Goal: Transaction & Acquisition: Purchase product/service

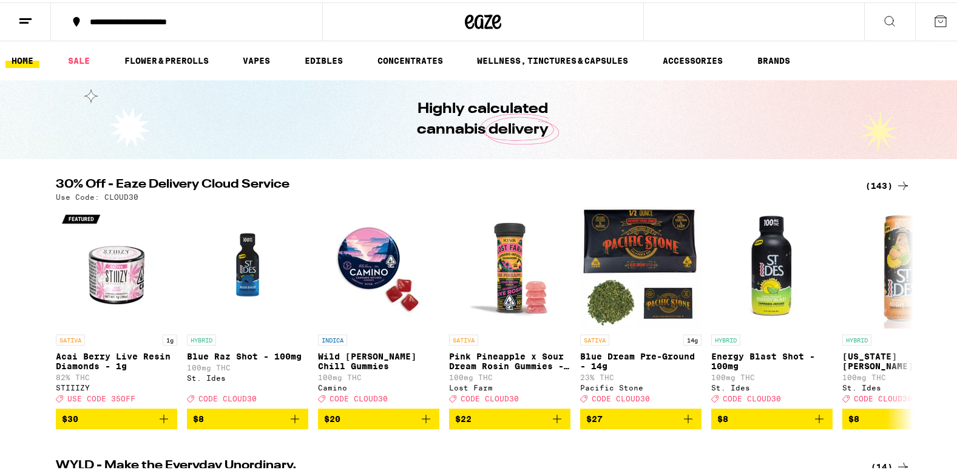
click at [881, 178] on div "(143)" at bounding box center [888, 183] width 45 height 15
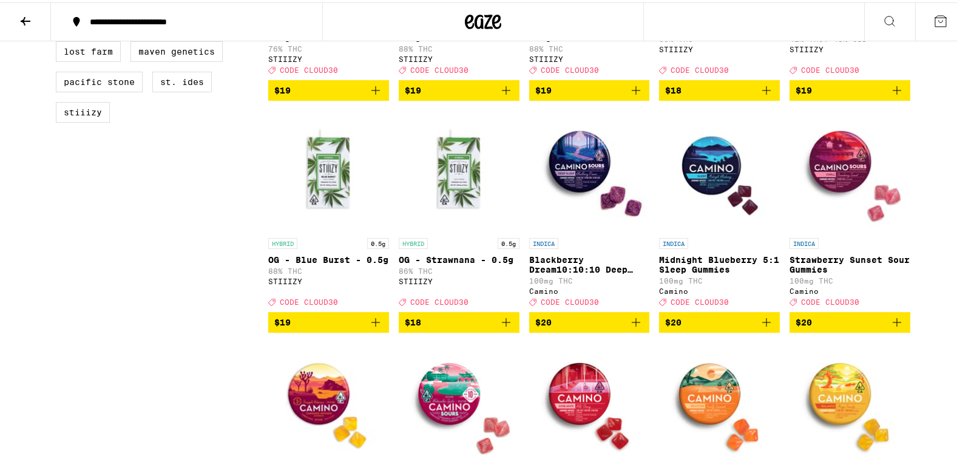
scroll to position [1020, 0]
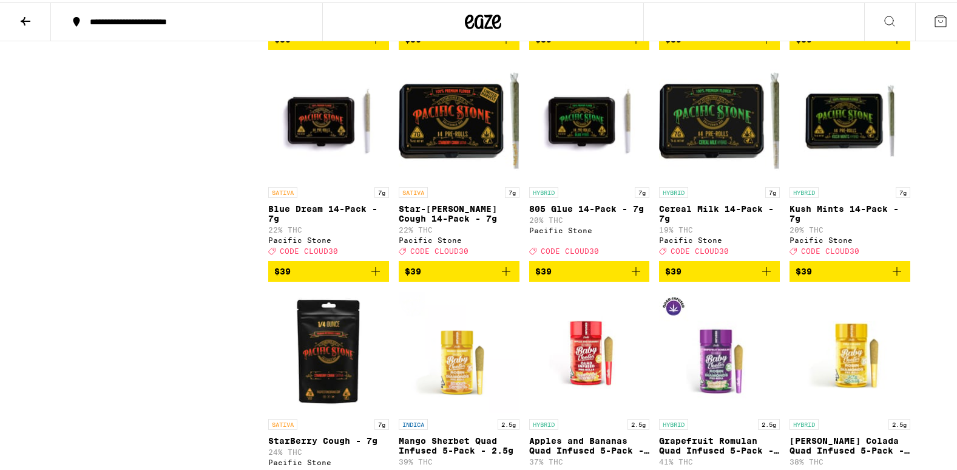
scroll to position [5457, 0]
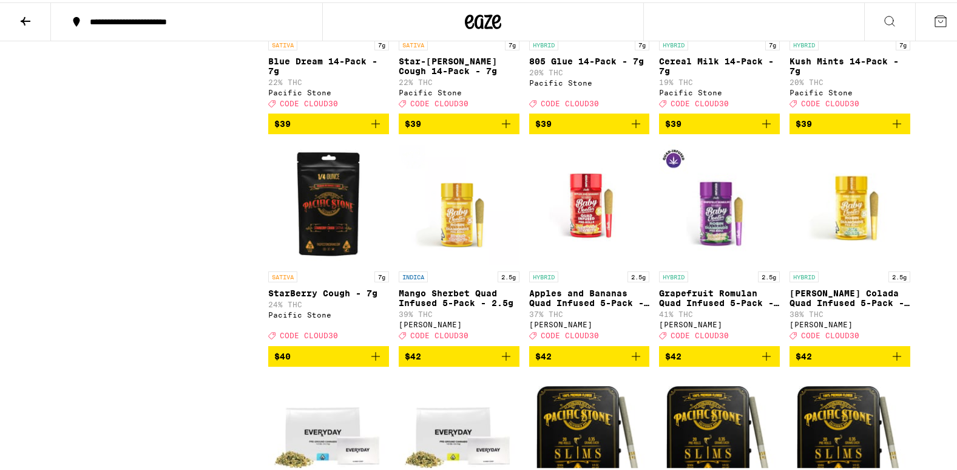
scroll to position [5606, 0]
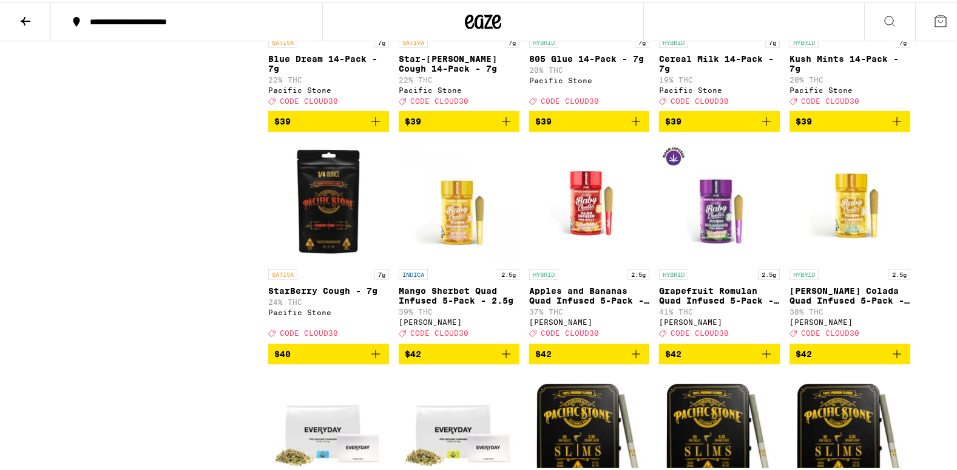
click at [891, 126] on icon "Add to bag" at bounding box center [897, 119] width 15 height 15
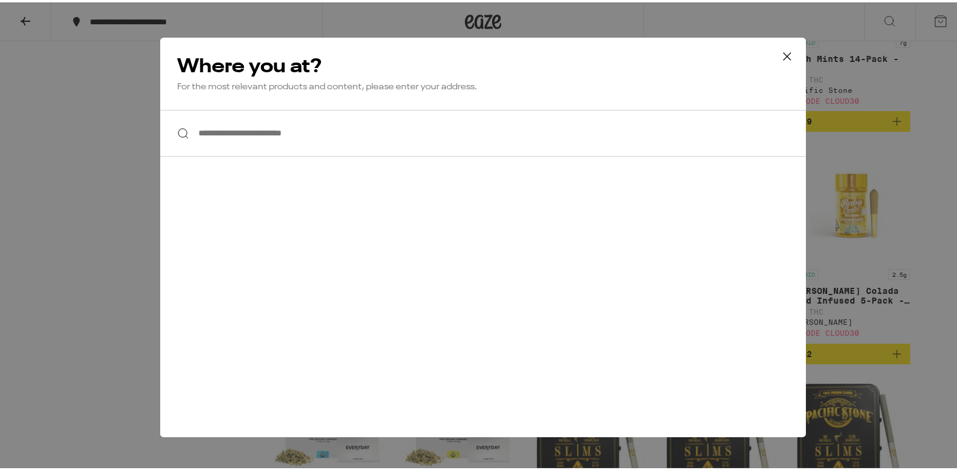
click at [223, 129] on input "**********" at bounding box center [483, 130] width 646 height 47
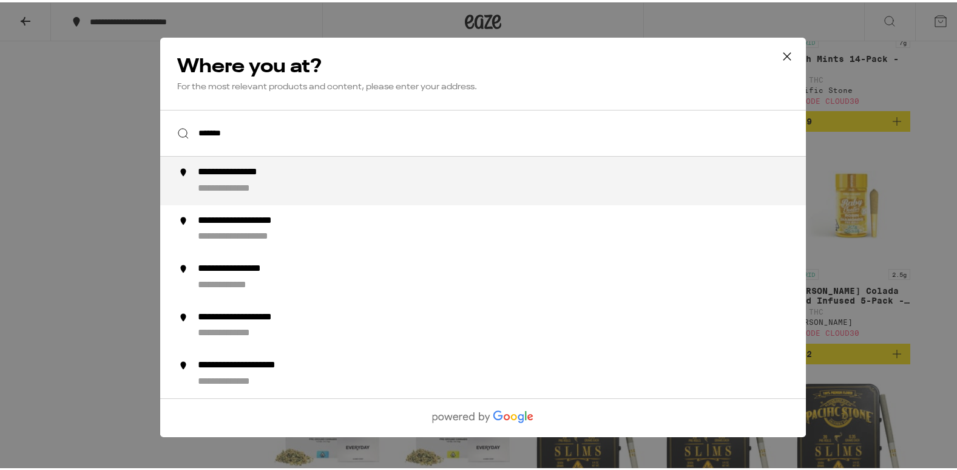
click at [220, 384] on div "**********" at bounding box center [242, 379] width 88 height 13
type input "**********"
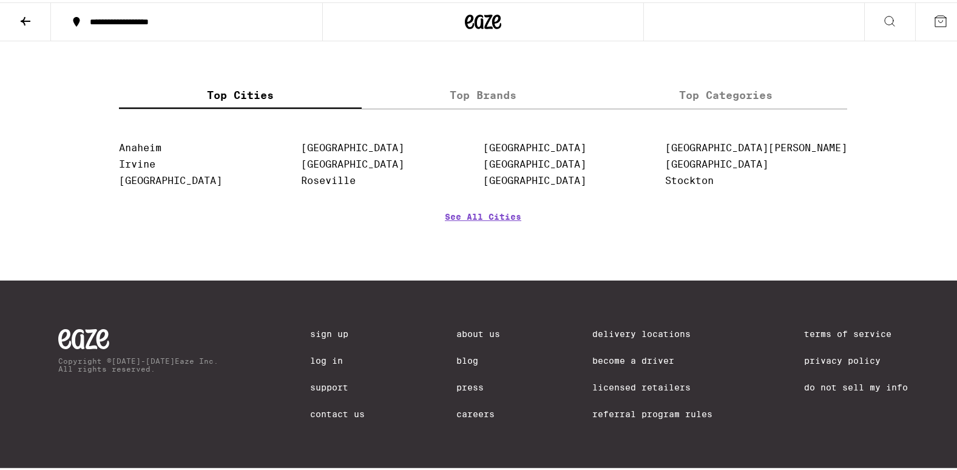
scroll to position [5183, 0]
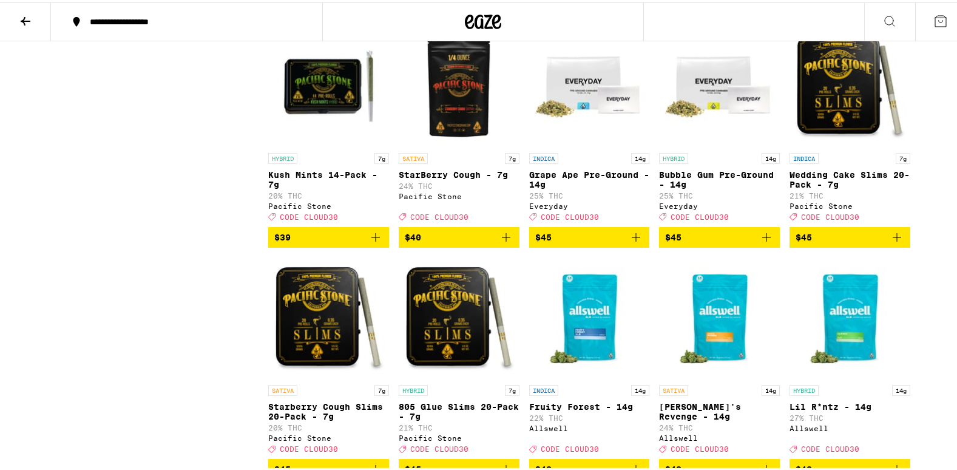
scroll to position [4094, 0]
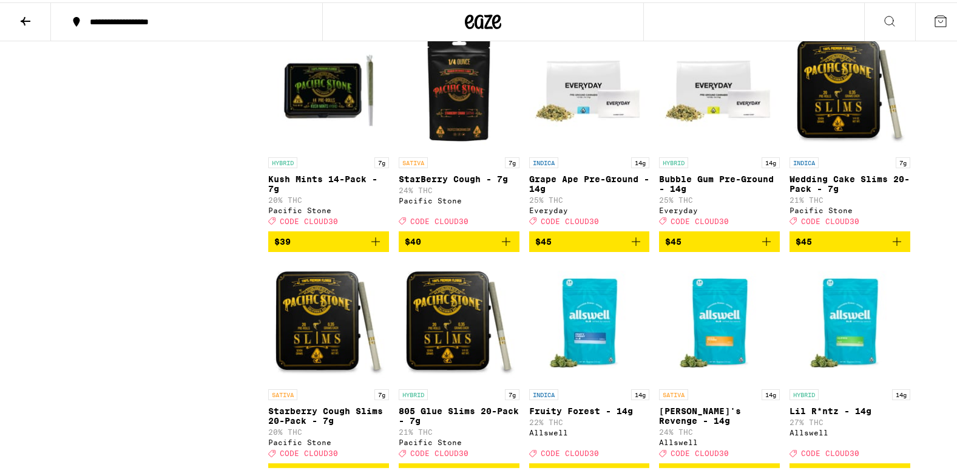
click at [372, 243] on icon "Add to bag" at bounding box center [376, 239] width 8 height 8
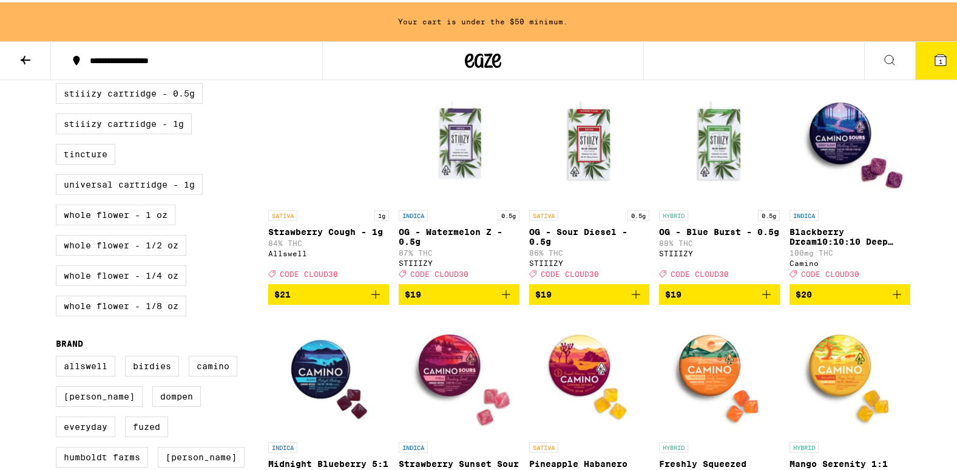
scroll to position [597, 0]
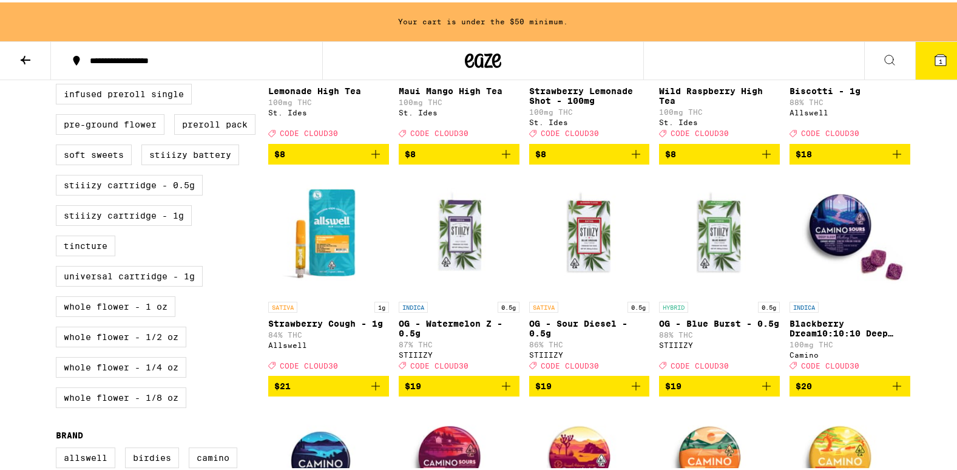
scroll to position [509, 0]
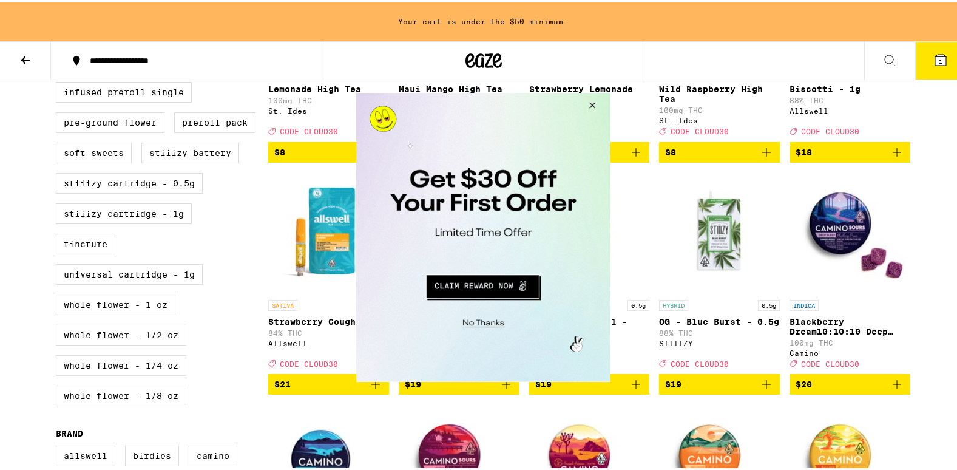
click at [588, 103] on button "Close Modal" at bounding box center [590, 106] width 33 height 29
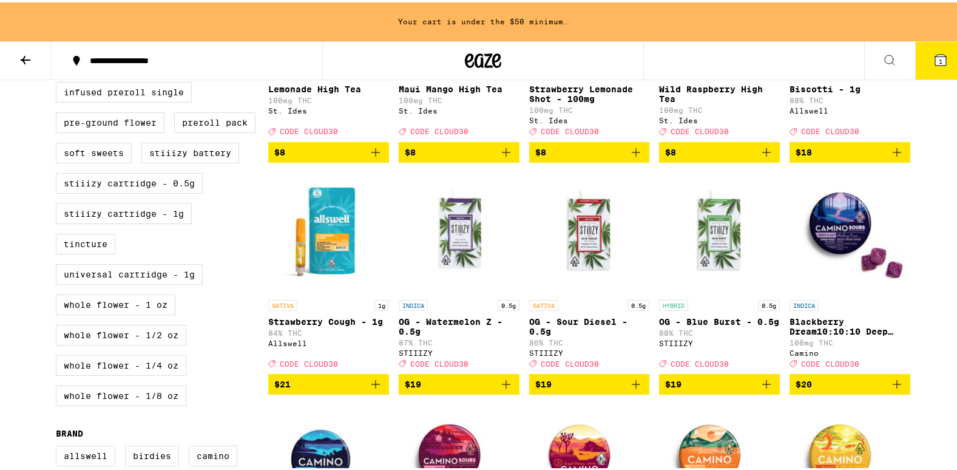
click at [894, 389] on icon "Add to bag" at bounding box center [897, 382] width 15 height 15
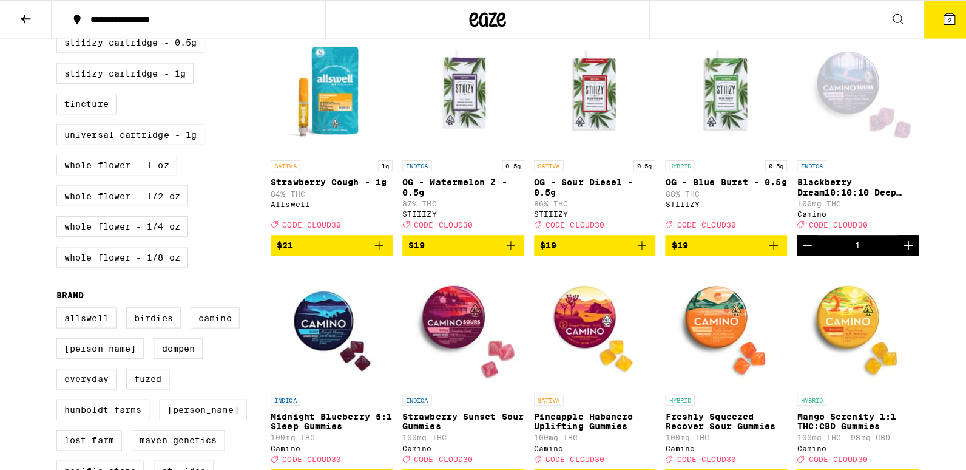
scroll to position [610, 0]
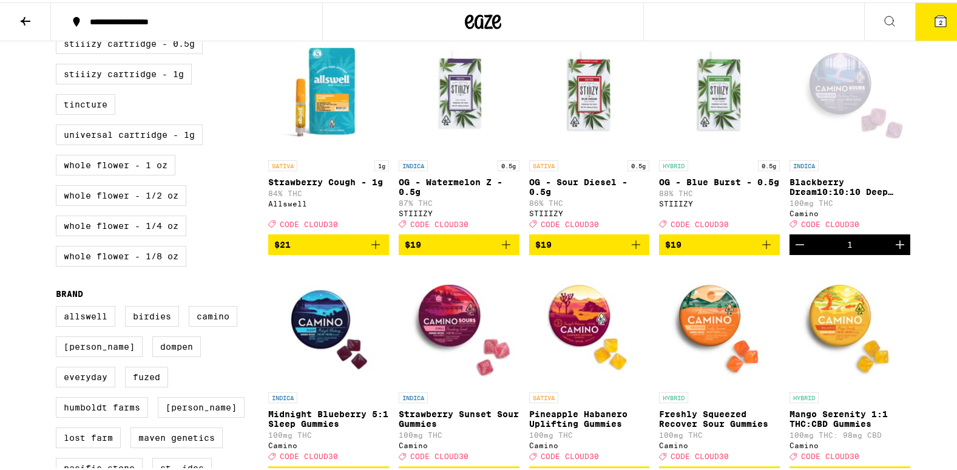
click at [301, 343] on img "Open page for Midnight Blueberry 5:1 Sleep Gummies from Camino" at bounding box center [328, 322] width 121 height 121
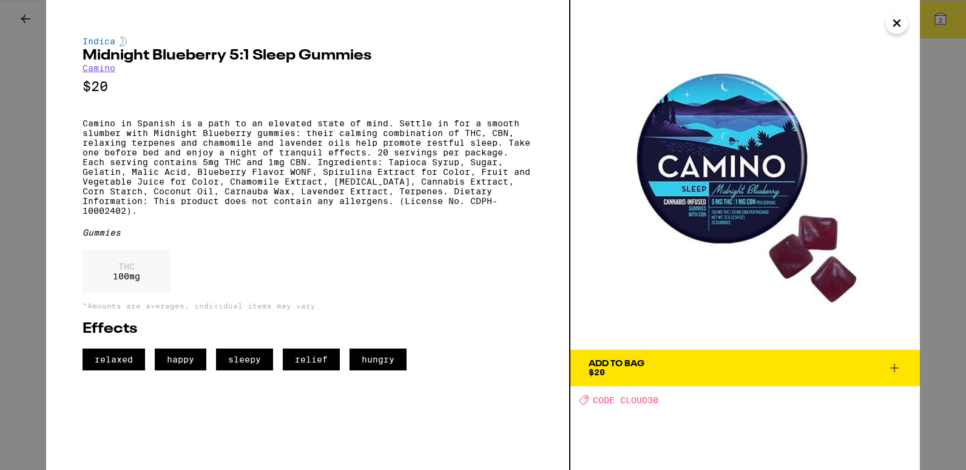
click at [897, 20] on icon "Close" at bounding box center [897, 23] width 15 height 18
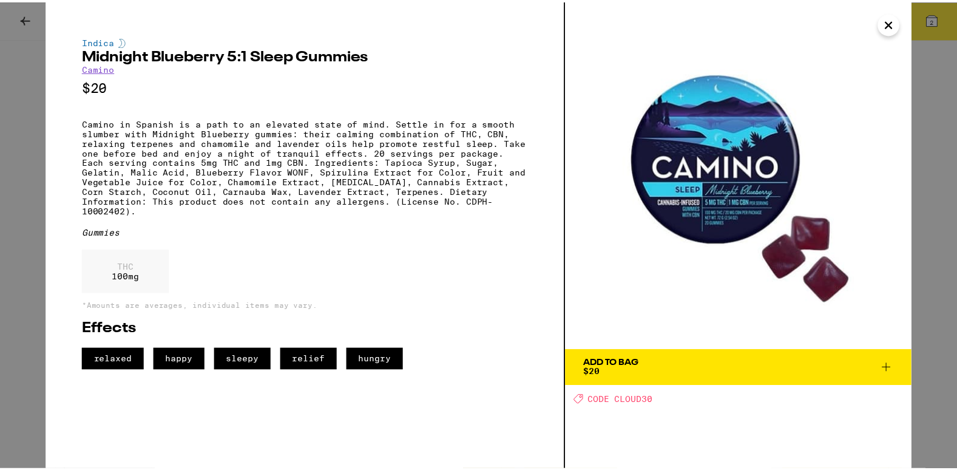
scroll to position [637, 0]
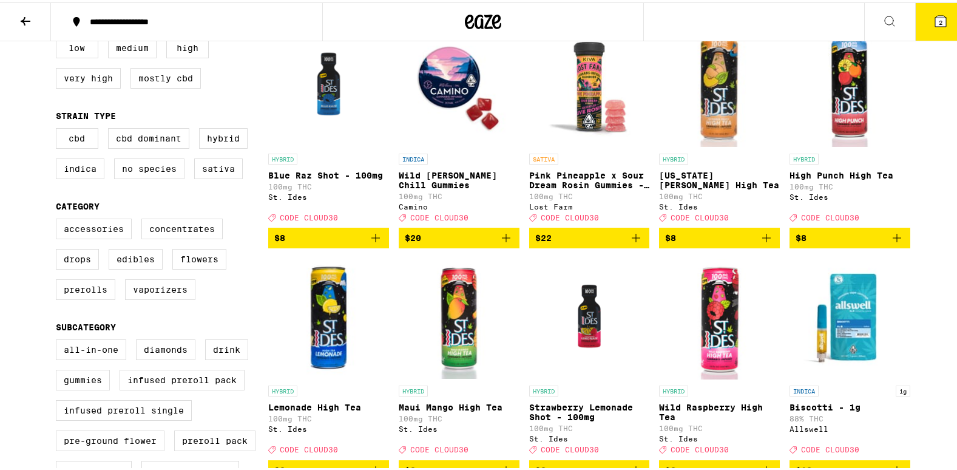
scroll to position [0, 0]
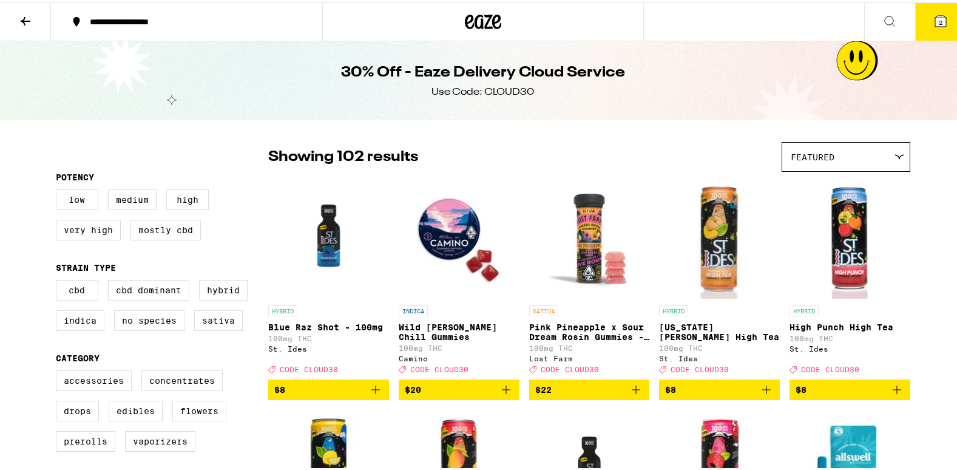
click at [25, 18] on icon at bounding box center [26, 19] width 10 height 8
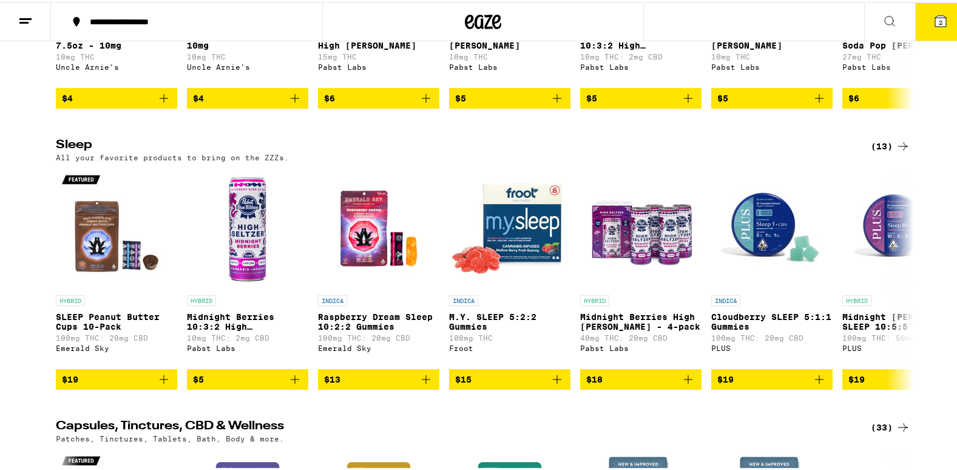
scroll to position [4183, 0]
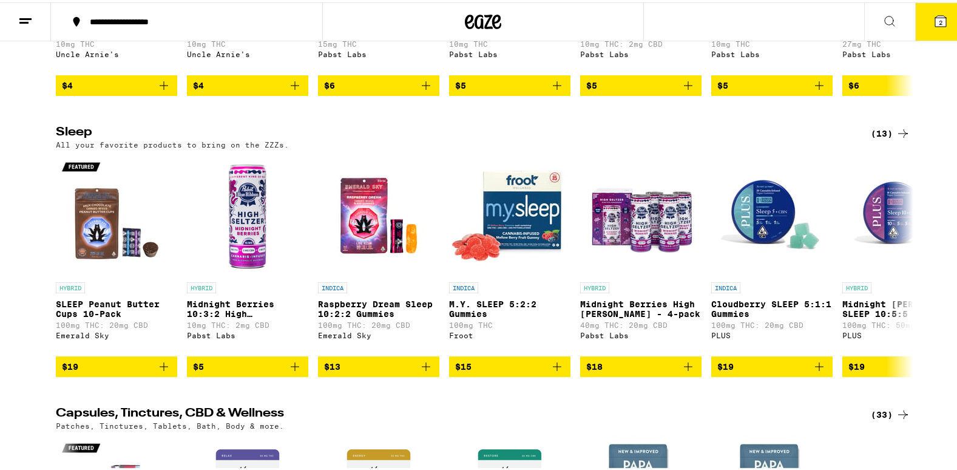
click at [885, 138] on div "(13)" at bounding box center [890, 131] width 39 height 15
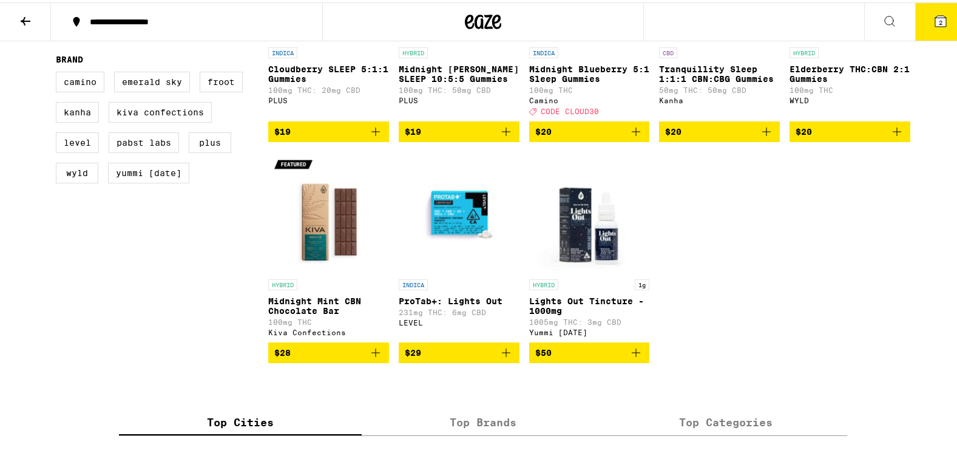
scroll to position [486, 0]
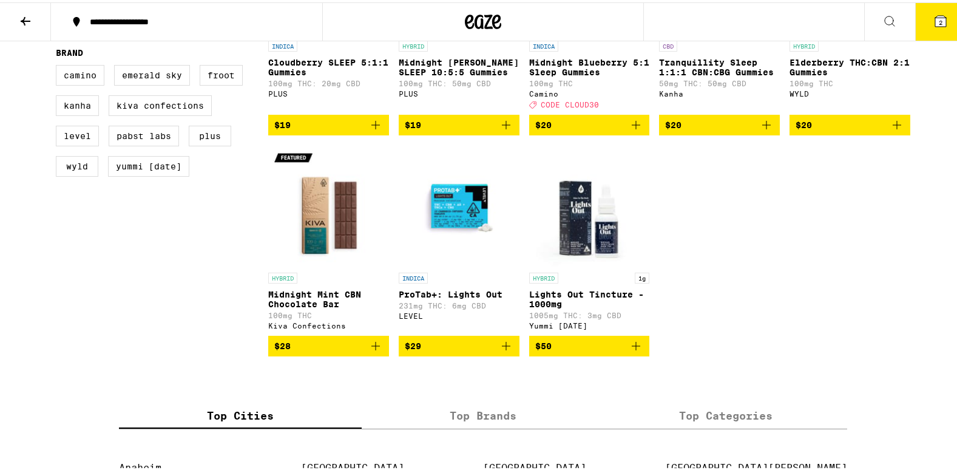
click at [936, 19] on icon at bounding box center [941, 18] width 11 height 11
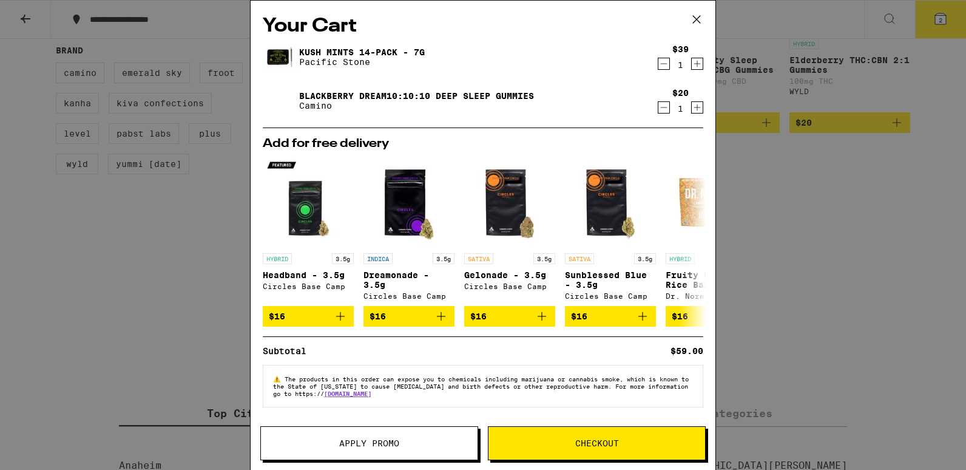
click at [364, 452] on button "Apply Promo" at bounding box center [369, 443] width 218 height 34
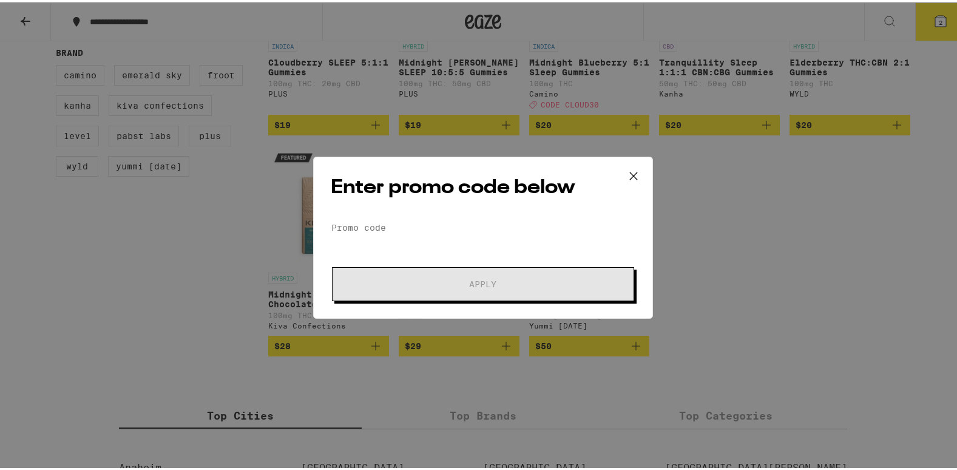
click at [145, 234] on div "Enter promo code below Promo Code Apply" at bounding box center [483, 235] width 966 height 470
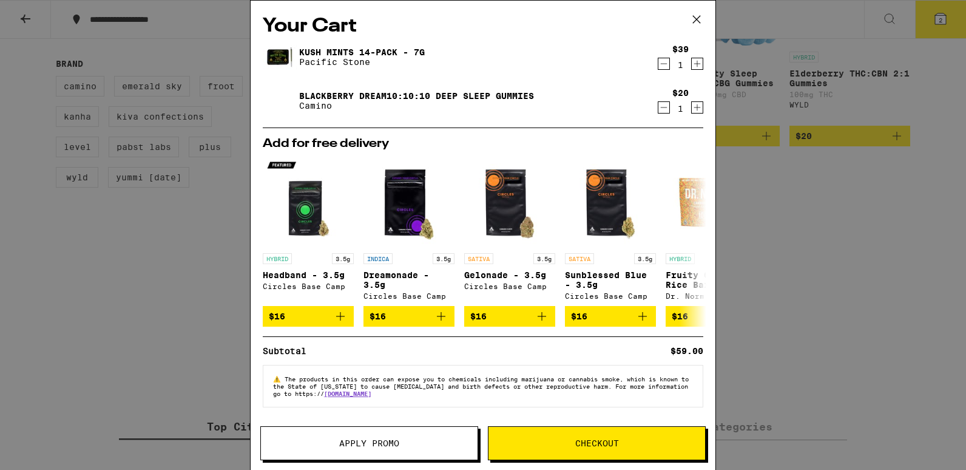
click at [698, 29] on button at bounding box center [697, 20] width 38 height 39
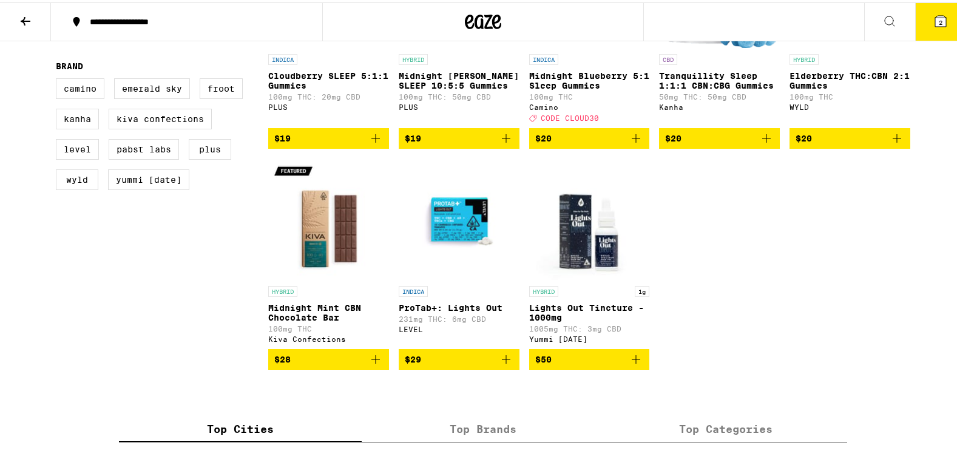
click at [17, 11] on button at bounding box center [25, 20] width 51 height 38
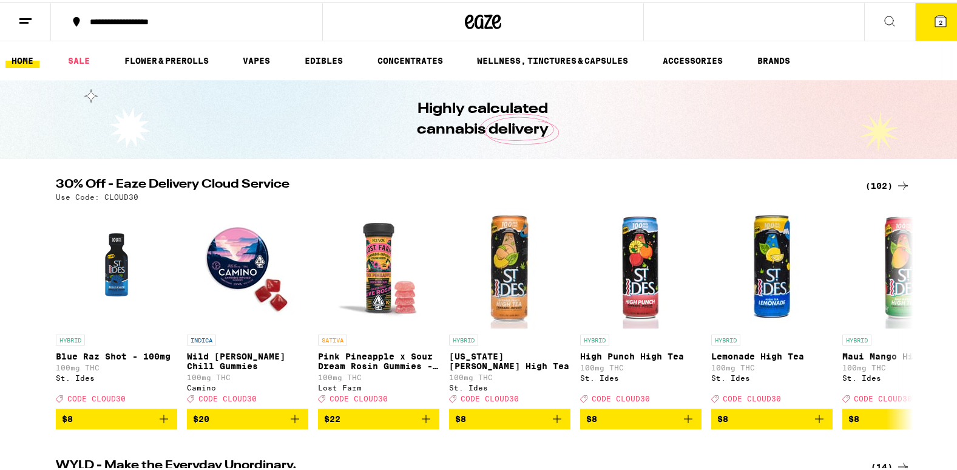
click at [877, 178] on div "(102)" at bounding box center [888, 183] width 45 height 15
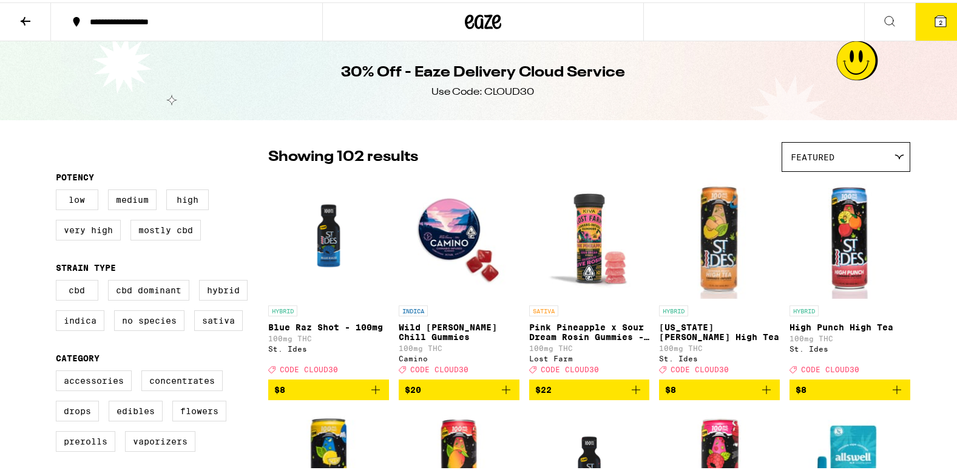
click at [457, 356] on div "INDICA Wild Berry Chill Gummies 100mg THC Camino Deal Created with Sketch. CODE…" at bounding box center [459, 337] width 121 height 68
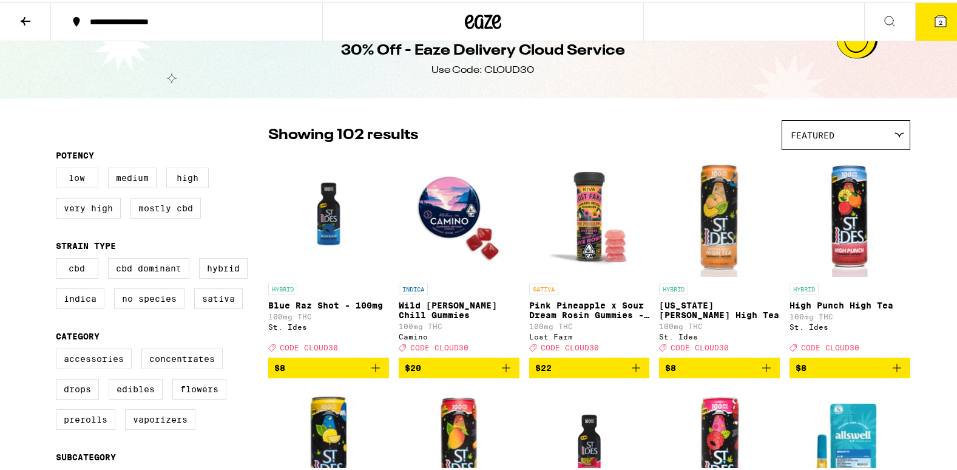
scroll to position [107, 0]
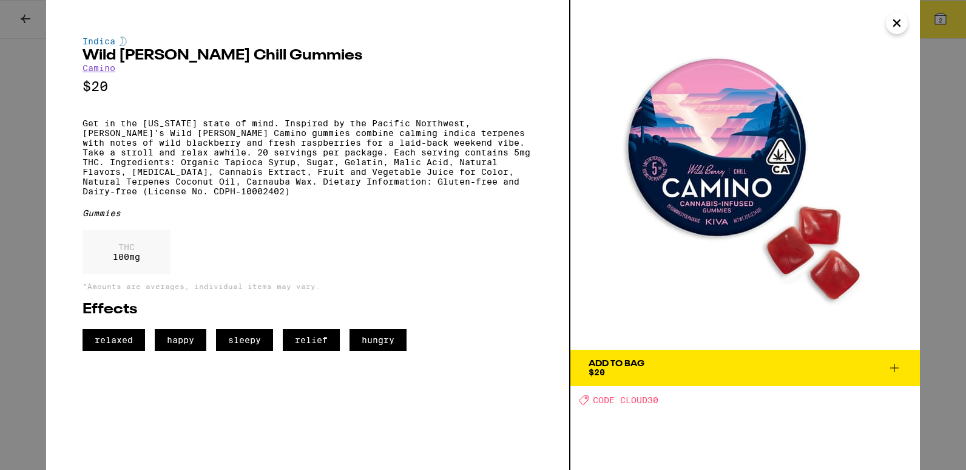
click at [907, 27] on button "Close" at bounding box center [897, 23] width 22 height 22
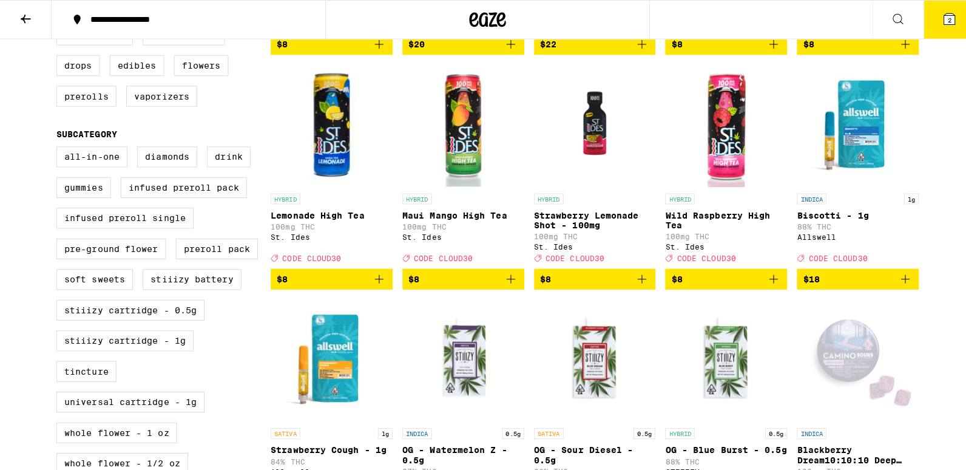
scroll to position [342, 0]
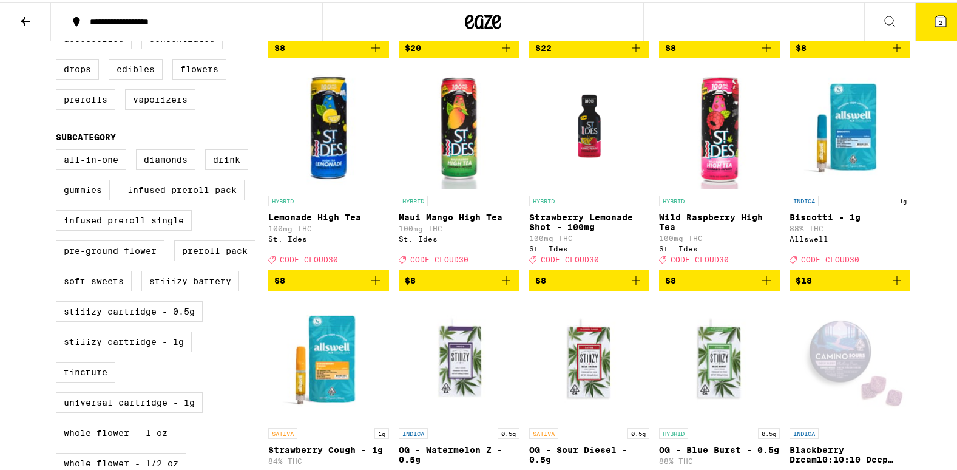
click at [939, 17] on span "2" at bounding box center [941, 19] width 4 height 7
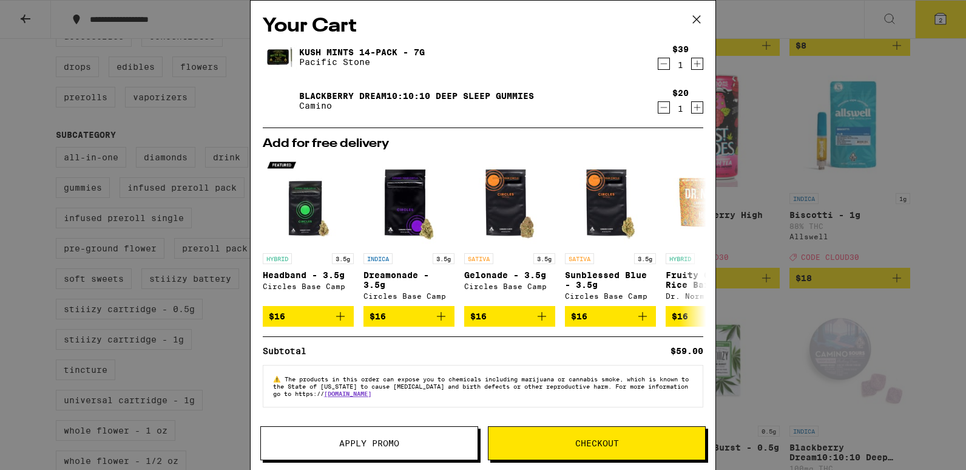
click at [378, 456] on button "Apply Promo" at bounding box center [369, 443] width 218 height 34
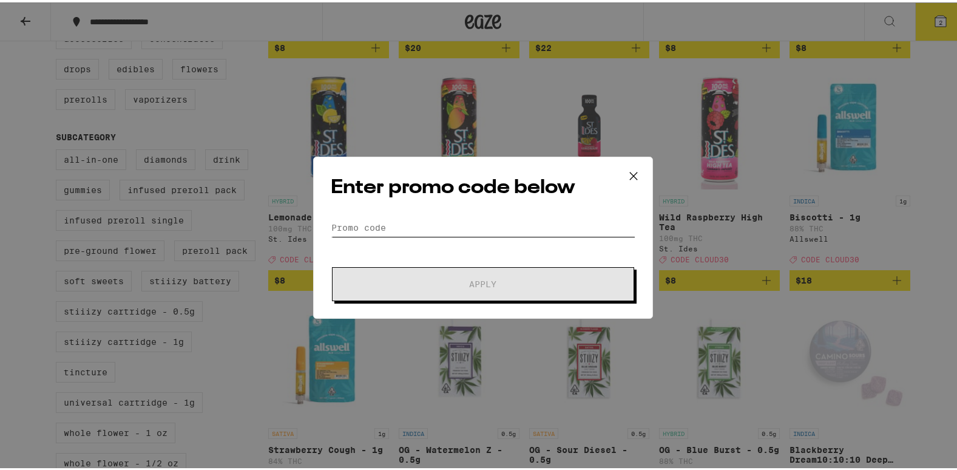
click at [347, 225] on input "Promo Code" at bounding box center [483, 225] width 305 height 18
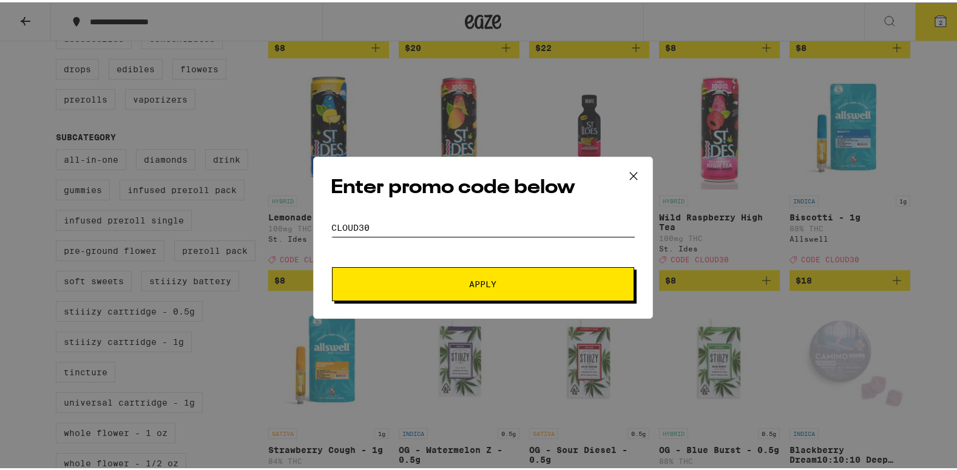
type input "cloud30"
click at [420, 296] on button "Apply" at bounding box center [483, 282] width 302 height 34
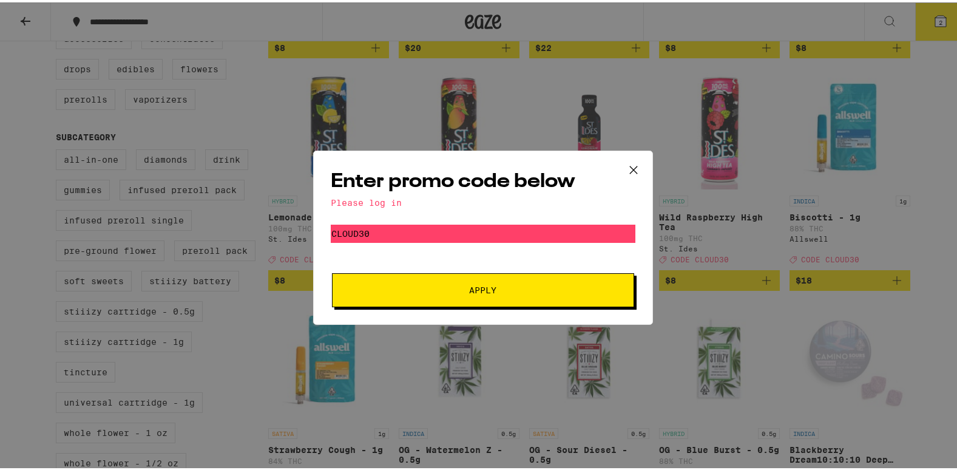
click at [484, 290] on span "Apply" at bounding box center [483, 288] width 27 height 8
click at [625, 161] on icon at bounding box center [634, 167] width 18 height 18
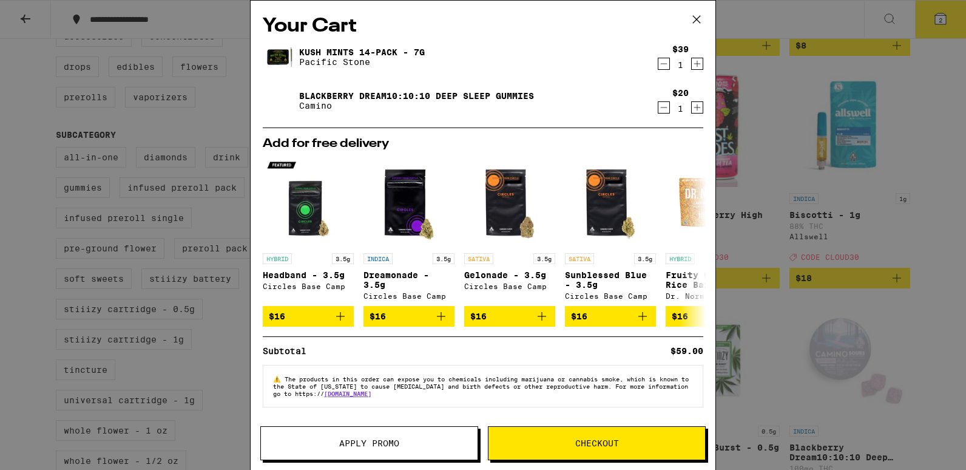
click at [32, 80] on div "Your Cart Kush Mints 14-Pack - 7g Pacific Stone $39 1 Blackberry Dream10:10:10 …" at bounding box center [483, 235] width 966 height 470
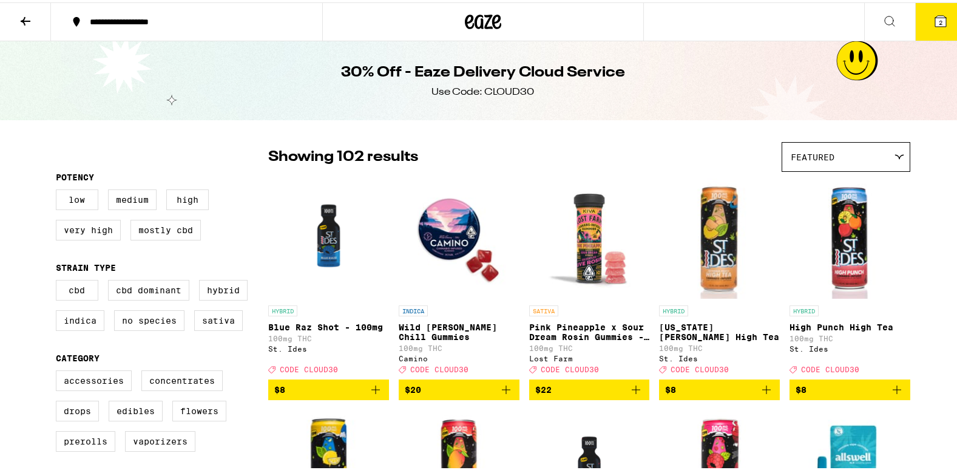
click at [30, 23] on icon at bounding box center [25, 19] width 15 height 15
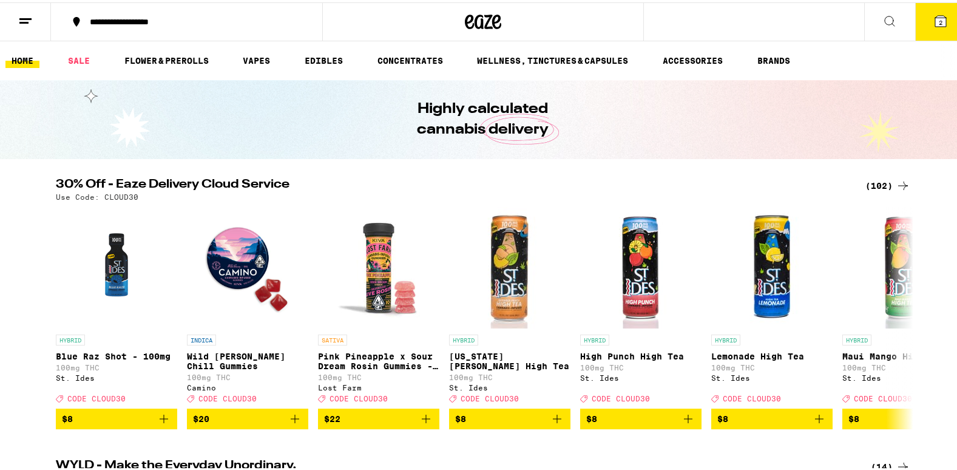
click at [39, 25] on button at bounding box center [25, 20] width 51 height 38
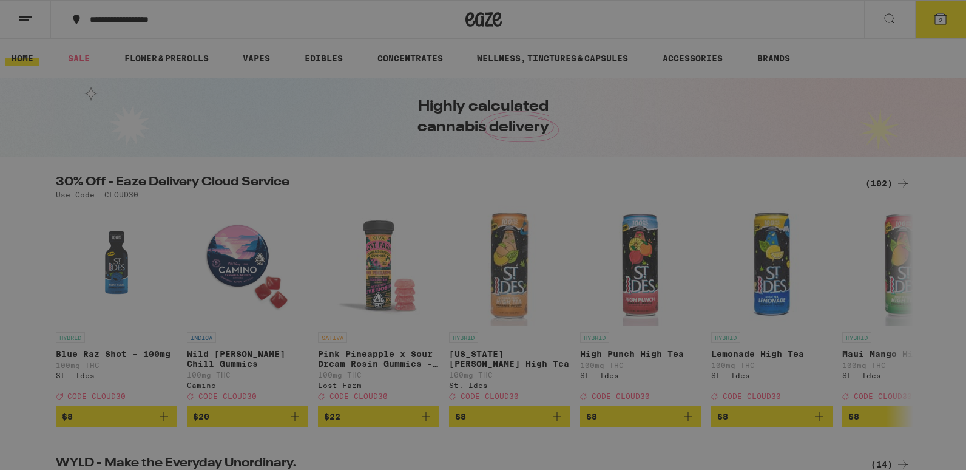
click at [143, 61] on span "Log In" at bounding box center [168, 64] width 115 height 8
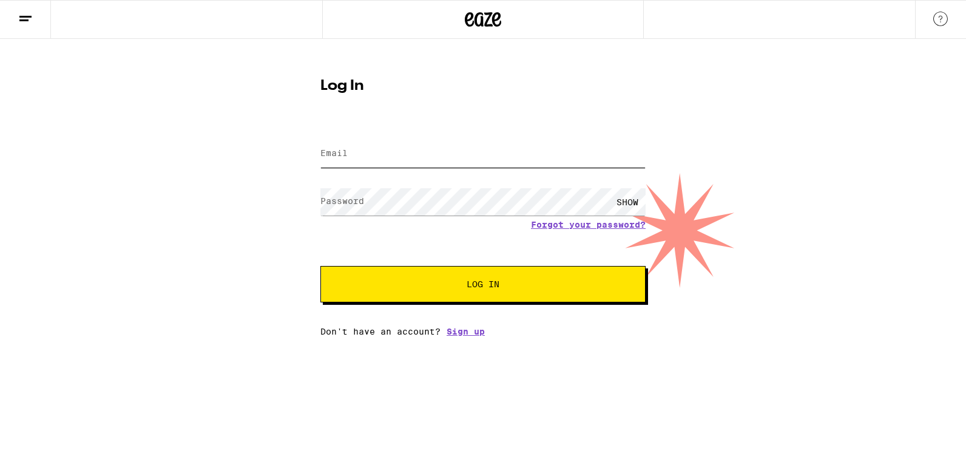
type input "jillian_fabiani@att.net"
click at [423, 278] on button "Log In" at bounding box center [483, 284] width 325 height 36
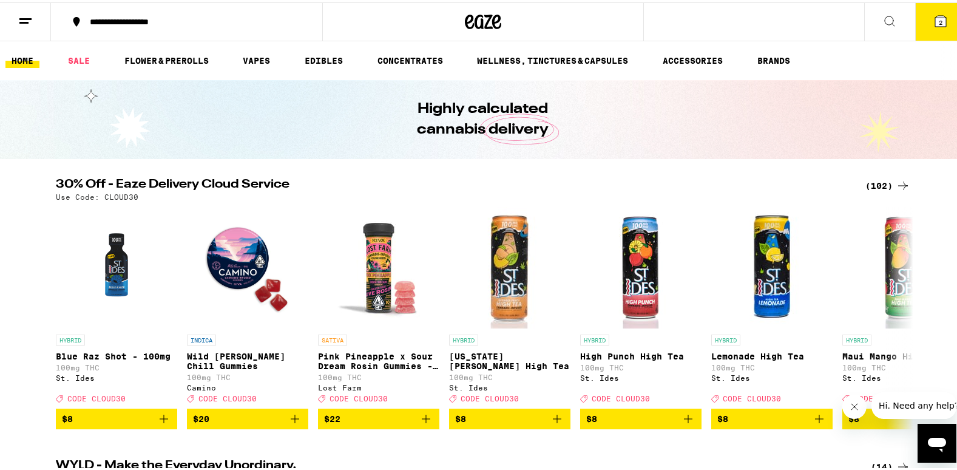
click at [936, 24] on icon at bounding box center [941, 18] width 11 height 11
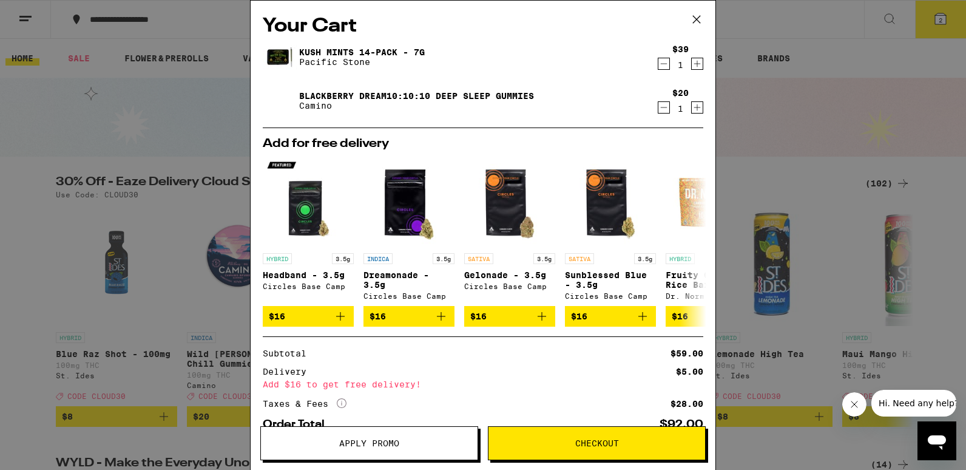
click at [391, 444] on span "Apply Promo" at bounding box center [369, 443] width 60 height 8
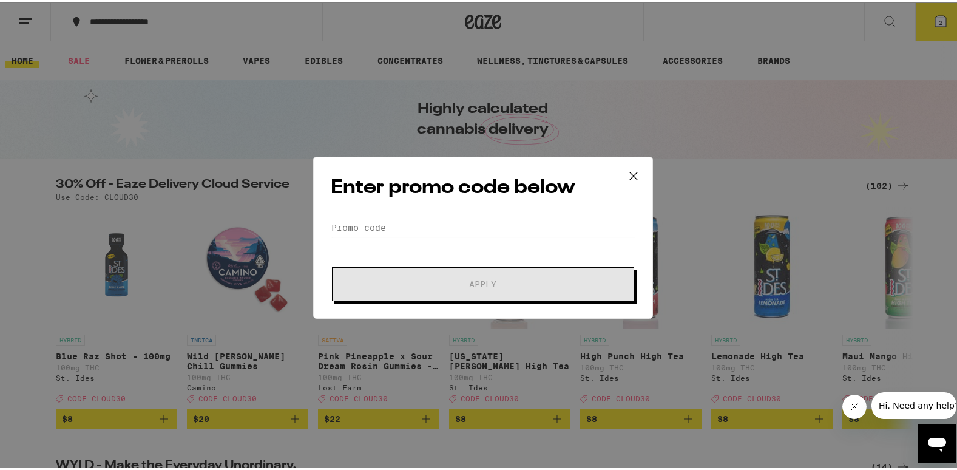
click at [383, 229] on input "Promo Code" at bounding box center [483, 225] width 305 height 18
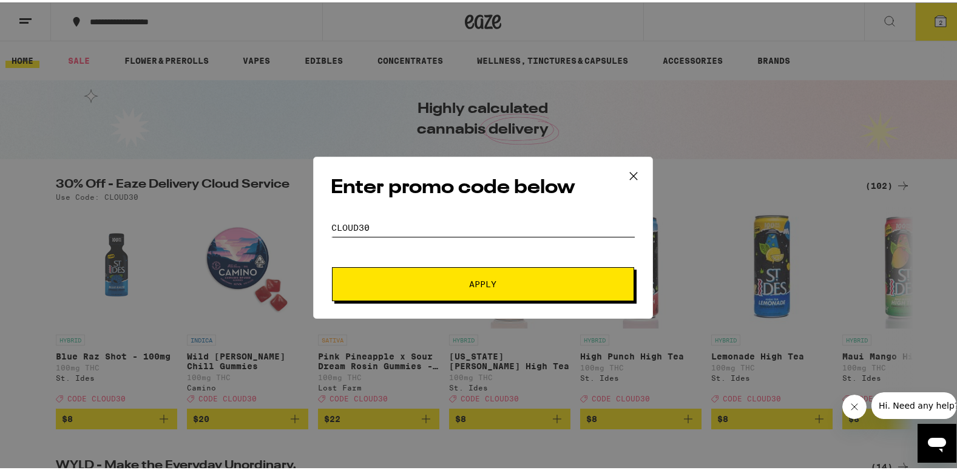
type input "cloud30"
click at [404, 280] on span "Apply" at bounding box center [483, 281] width 219 height 8
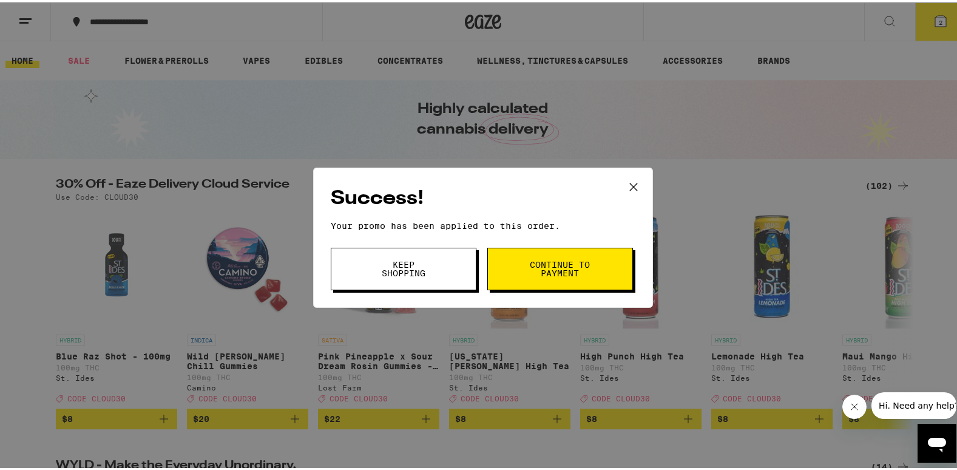
click at [540, 267] on span "Continue to payment" at bounding box center [560, 266] width 62 height 17
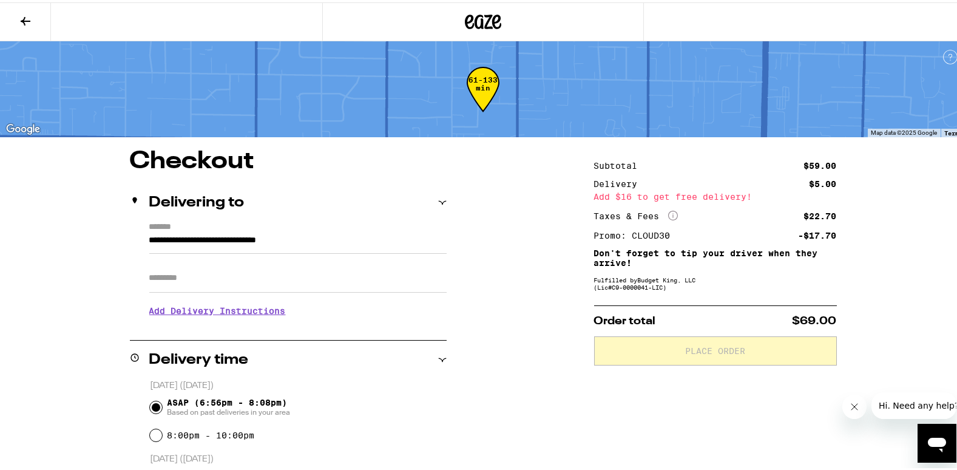
click at [32, 12] on icon at bounding box center [25, 19] width 15 height 15
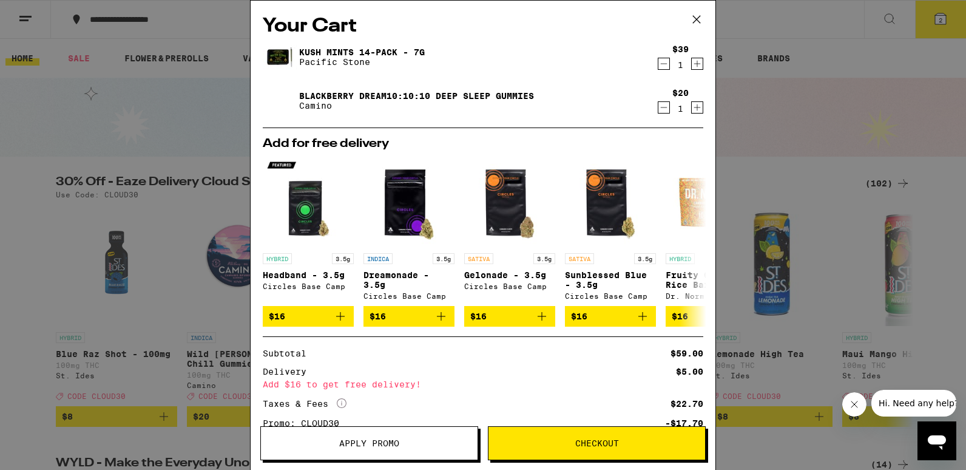
click at [661, 64] on icon "Decrement" at bounding box center [664, 64] width 7 height 0
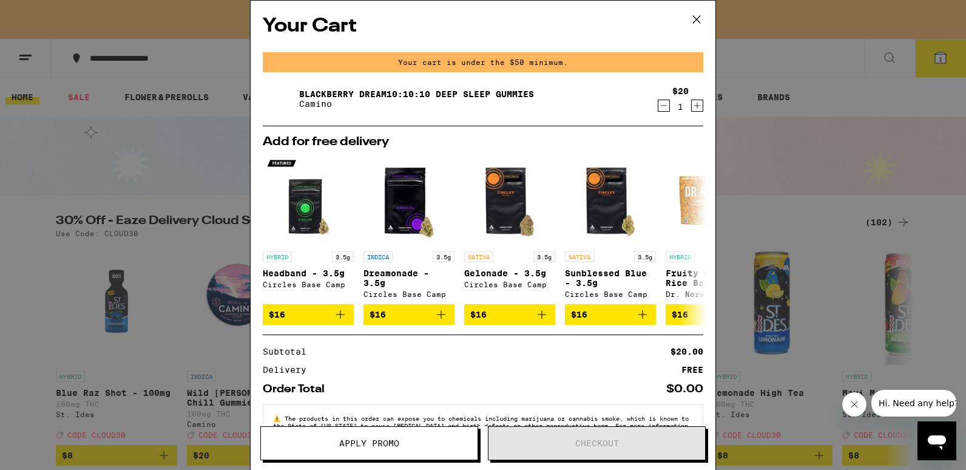
click at [659, 106] on icon "Decrement" at bounding box center [664, 105] width 11 height 15
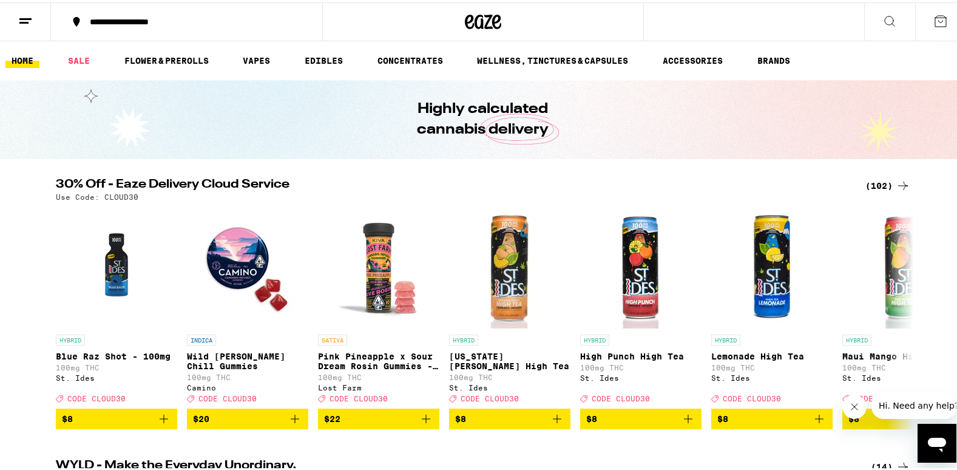
click at [872, 185] on div "(102)" at bounding box center [888, 183] width 45 height 15
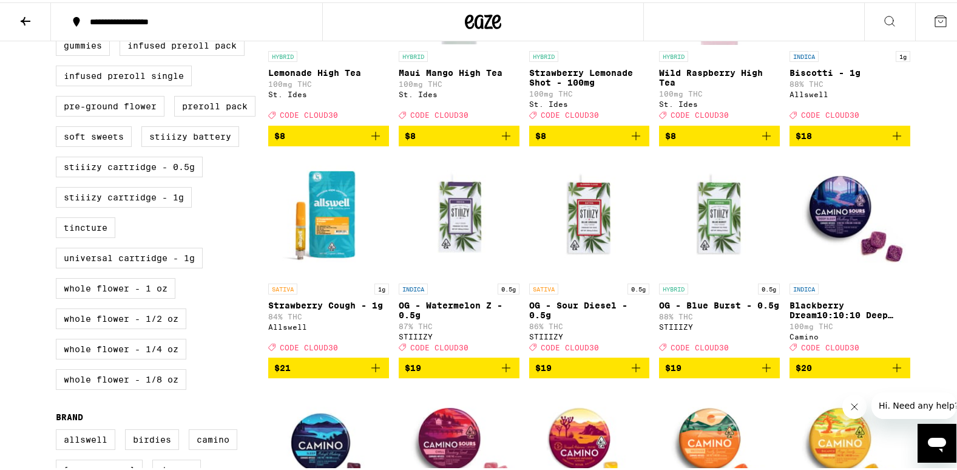
scroll to position [492, 0]
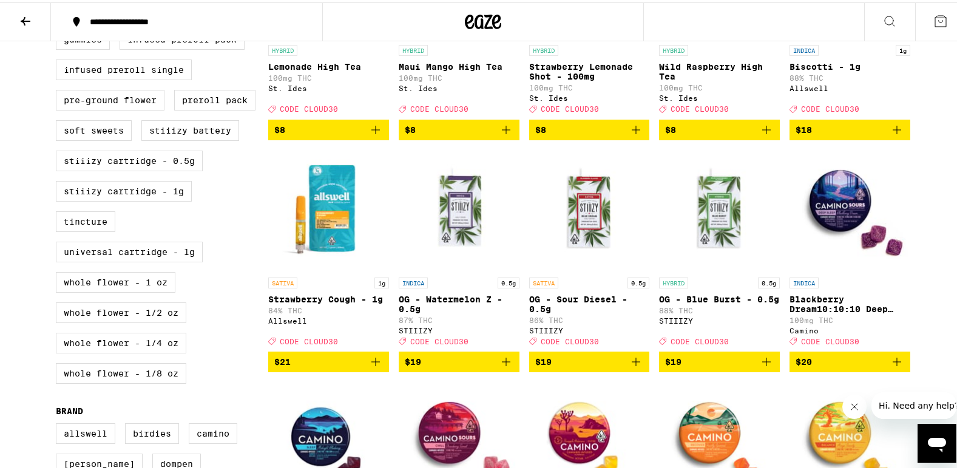
click at [894, 367] on icon "Add to bag" at bounding box center [897, 359] width 15 height 15
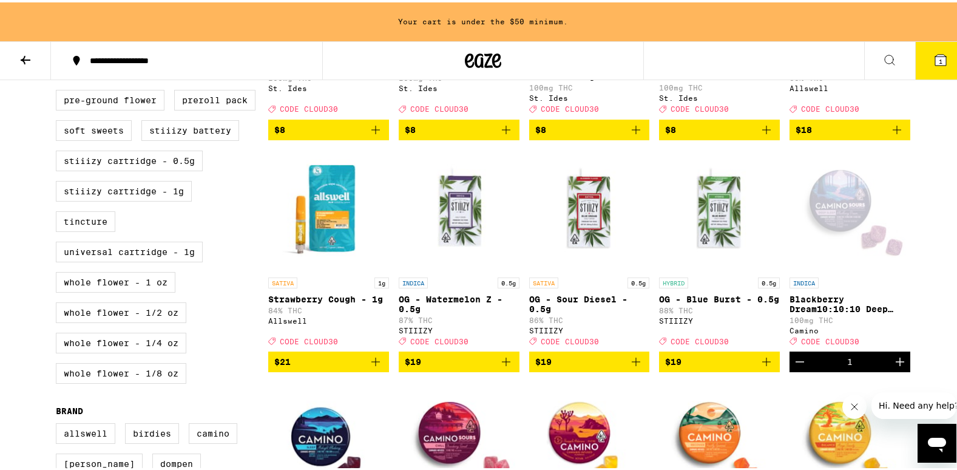
click at [399, 252] on img "Open page for OG - Watermelon Z - 0.5g from STIIIZY" at bounding box center [459, 208] width 121 height 121
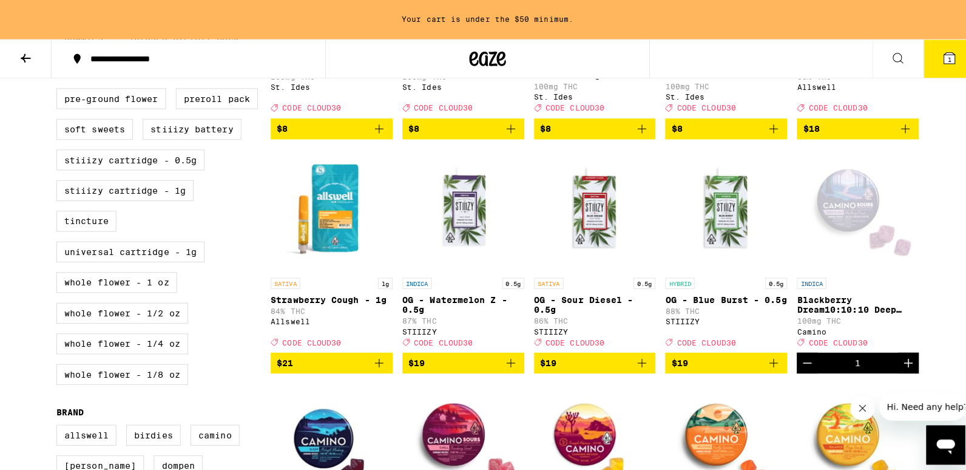
scroll to position [798, 0]
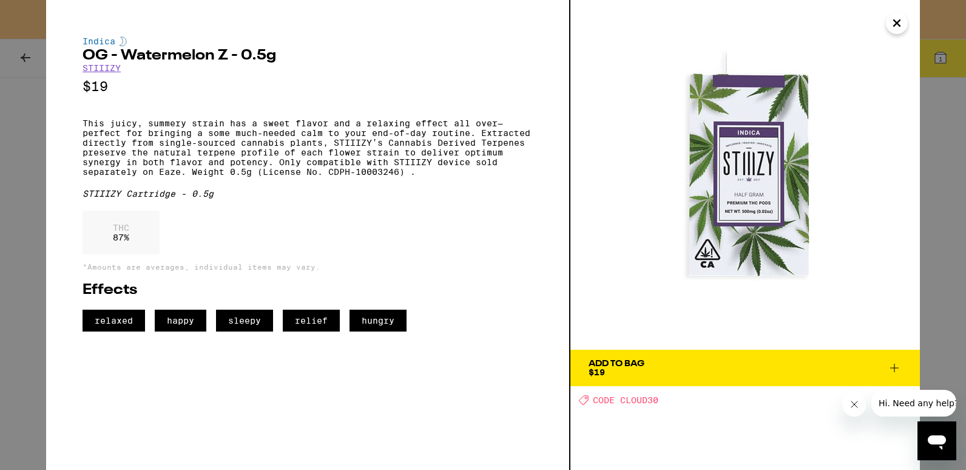
click at [905, 18] on button "Close" at bounding box center [897, 23] width 22 height 22
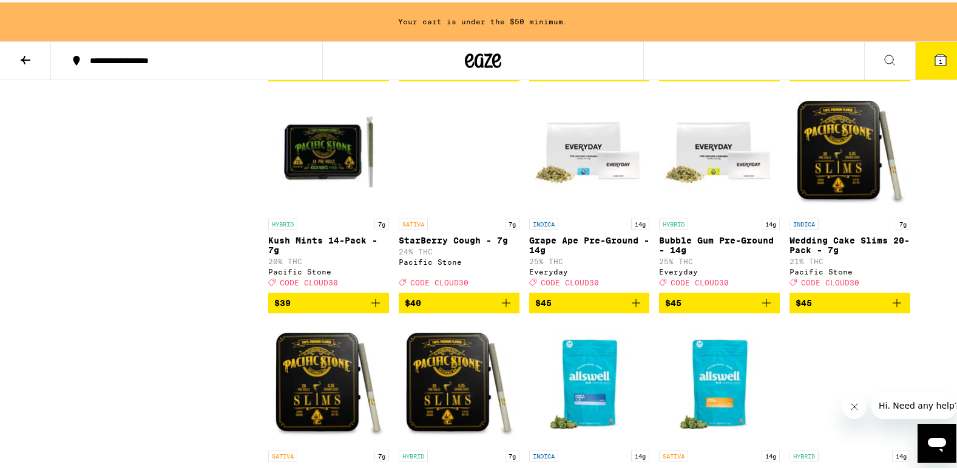
scroll to position [4095, 0]
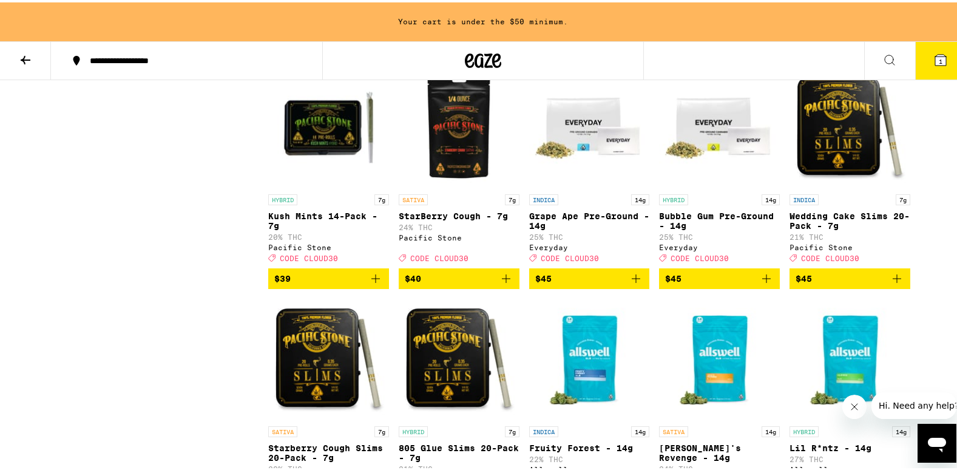
click at [368, 284] on icon "Add to bag" at bounding box center [375, 276] width 15 height 15
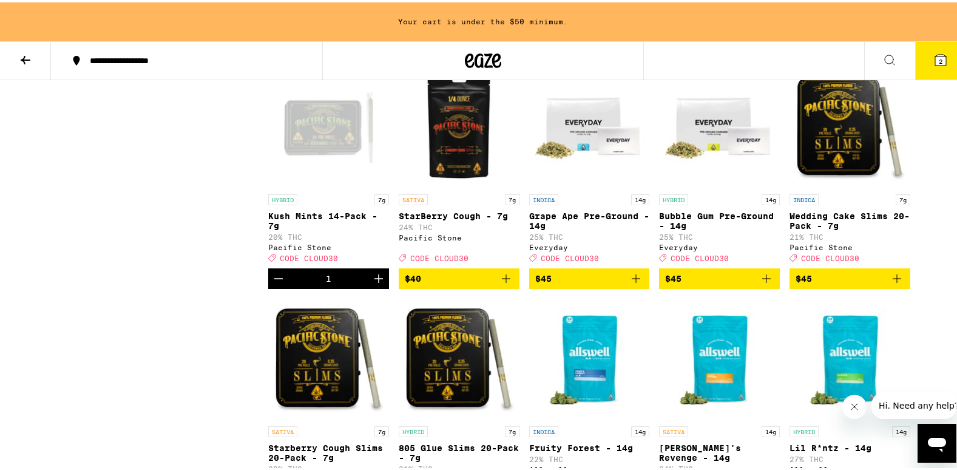
scroll to position [4057, 0]
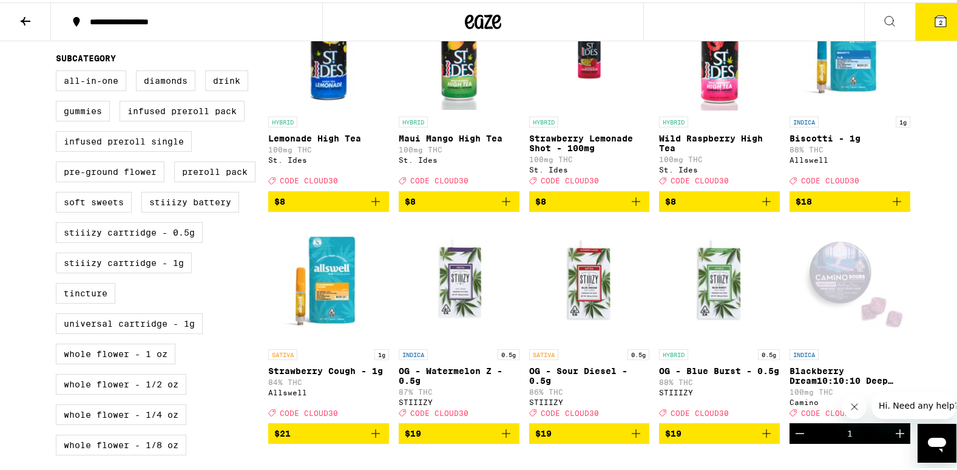
scroll to position [0, 0]
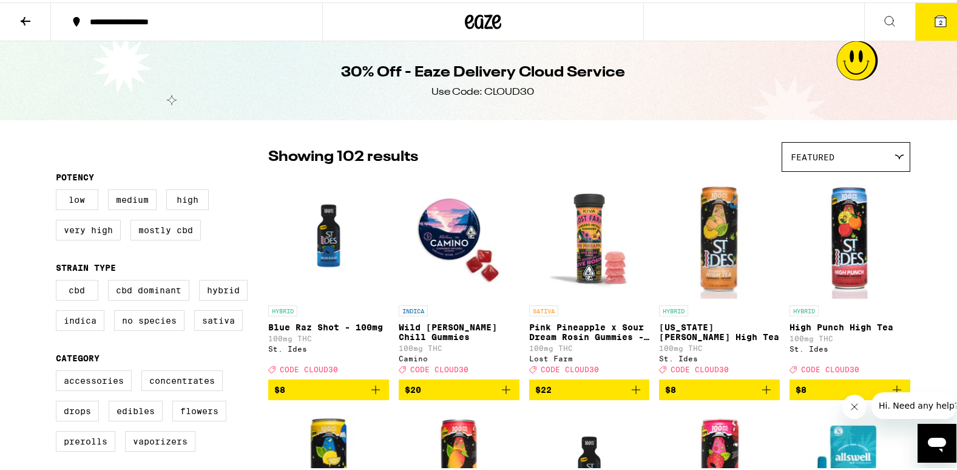
click at [846, 156] on div "Featured" at bounding box center [846, 154] width 127 height 29
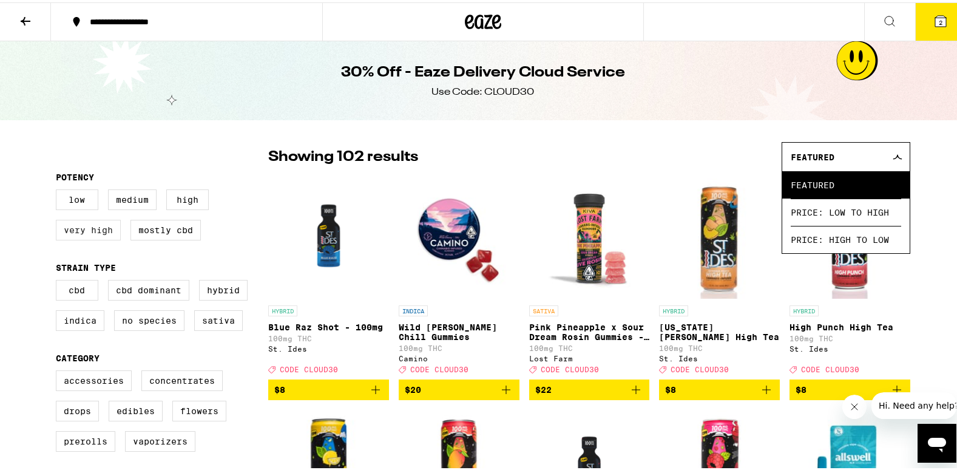
click at [83, 231] on label "Very High" at bounding box center [88, 227] width 65 height 21
click at [59, 189] on input "Very High" at bounding box center [58, 189] width 1 height 1
click at [83, 231] on label "Very High" at bounding box center [88, 227] width 65 height 21
click at [59, 189] on input "Very High" at bounding box center [58, 189] width 1 height 1
click at [83, 231] on label "Very High" at bounding box center [88, 227] width 65 height 21
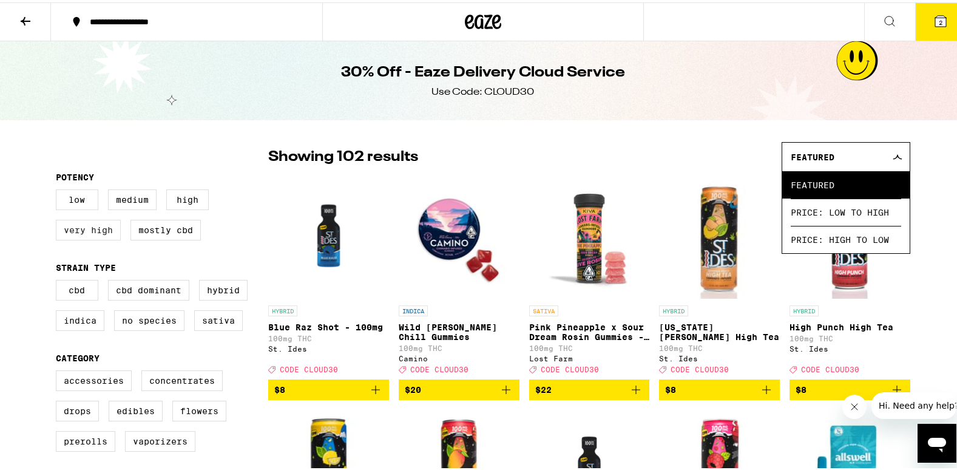
click at [59, 189] on input "Very High" at bounding box center [58, 189] width 1 height 1
checkbox input "true"
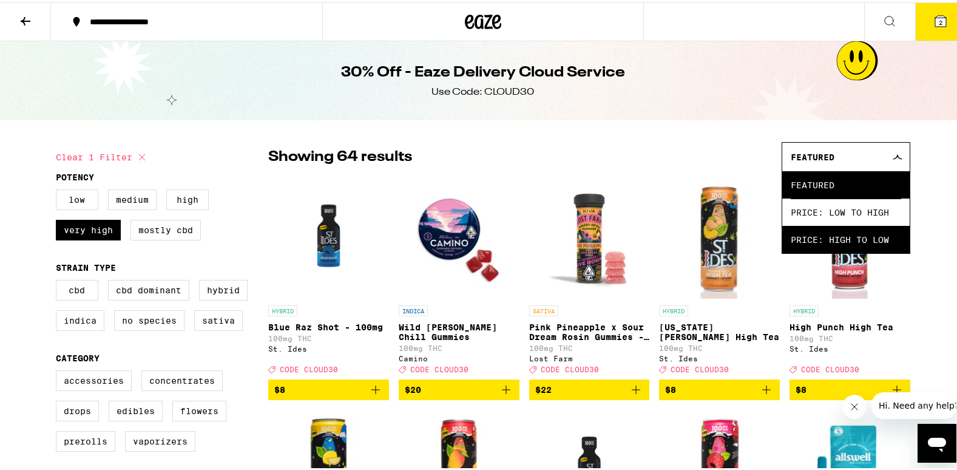
click at [834, 232] on span "Price: High to Low" at bounding box center [846, 236] width 110 height 27
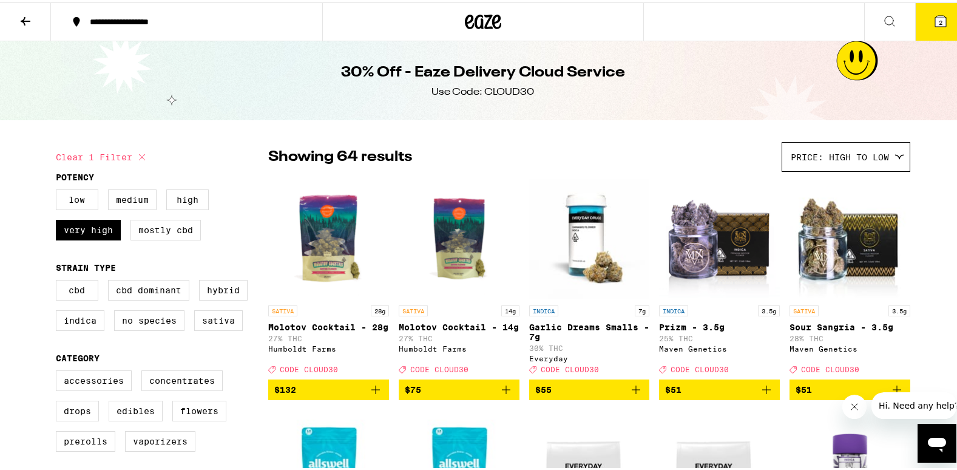
click at [477, 15] on icon at bounding box center [483, 19] width 36 height 22
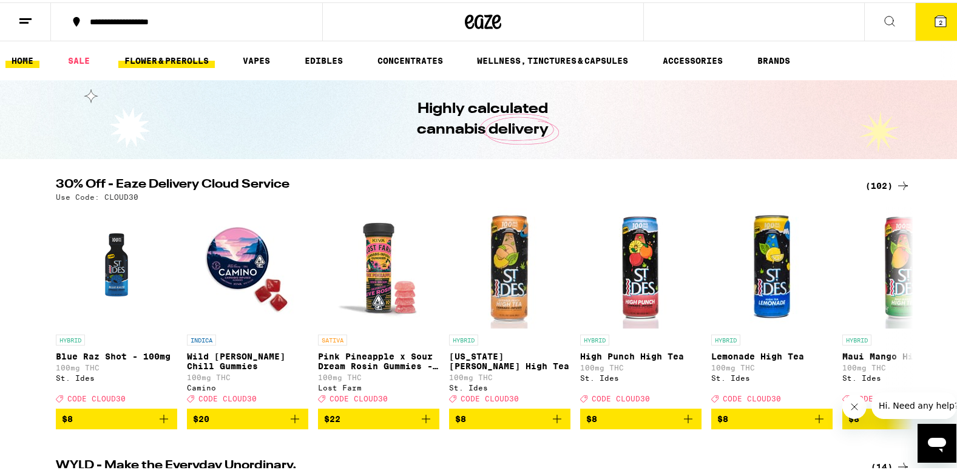
click at [189, 60] on link "FLOWER & PREROLLS" at bounding box center [166, 58] width 97 height 15
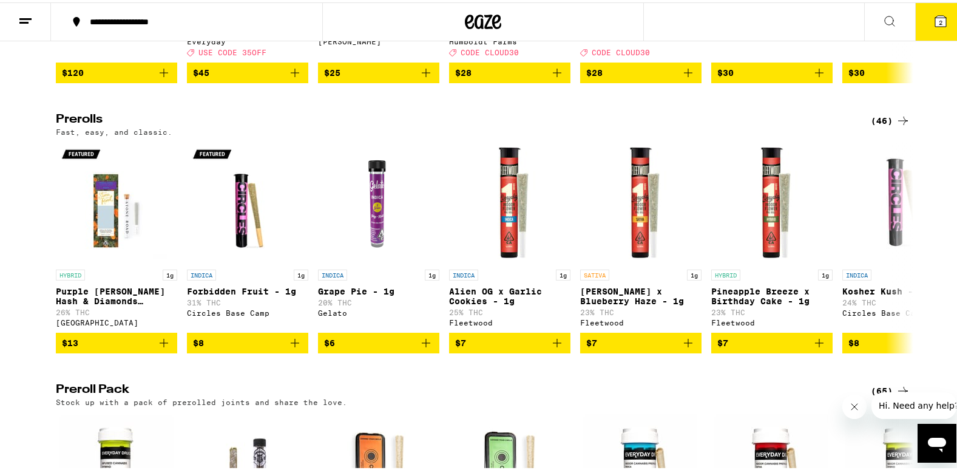
scroll to position [607, 0]
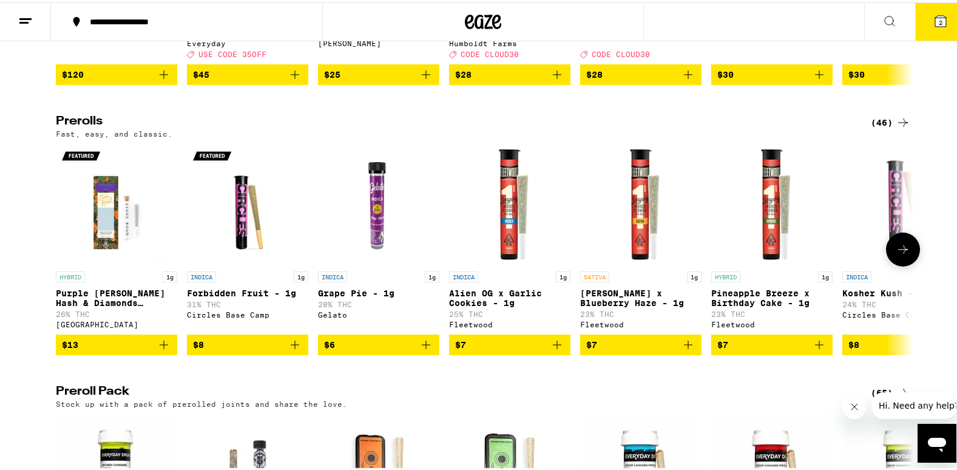
click at [901, 251] on button at bounding box center [903, 247] width 34 height 34
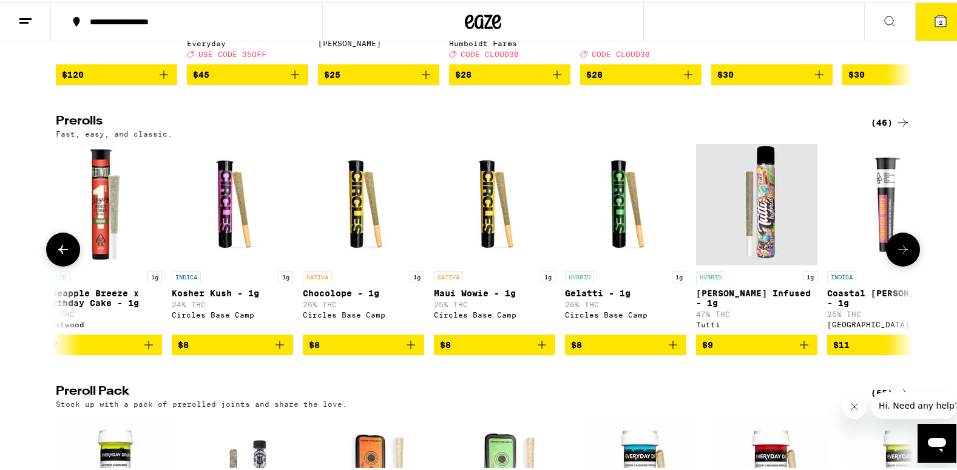
scroll to position [0, 722]
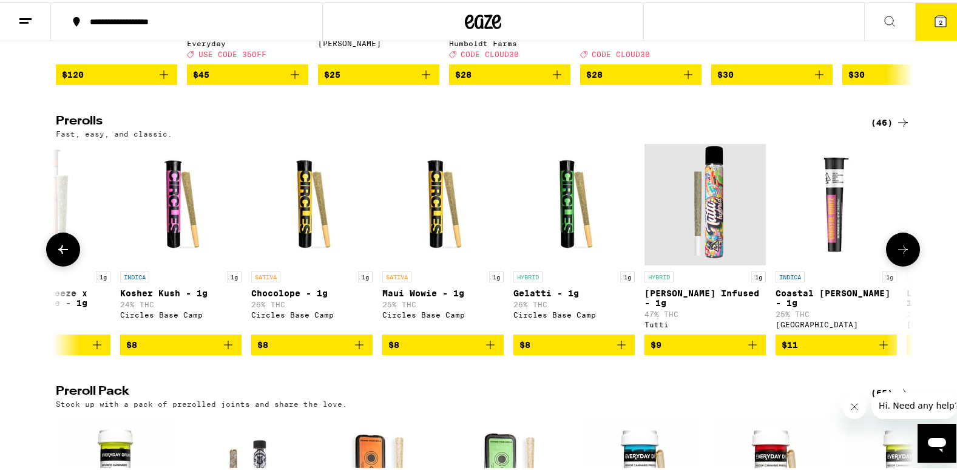
click at [901, 251] on button at bounding box center [903, 247] width 34 height 34
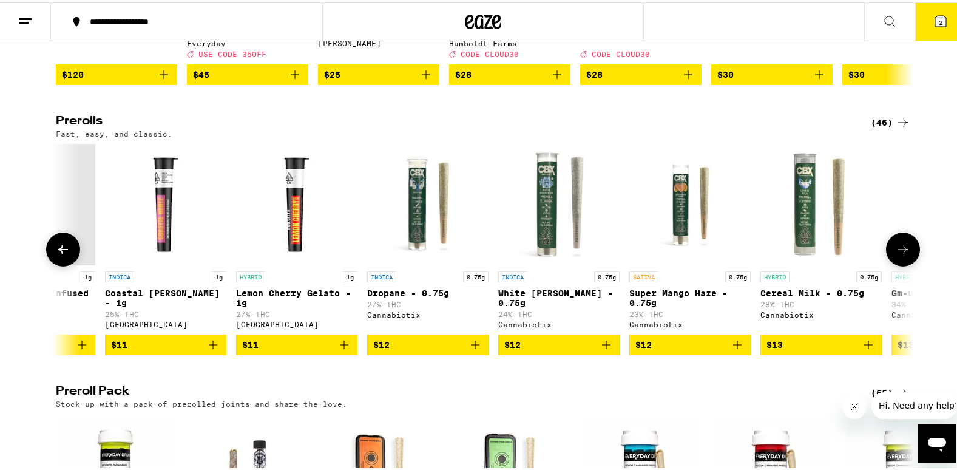
scroll to position [0, 1445]
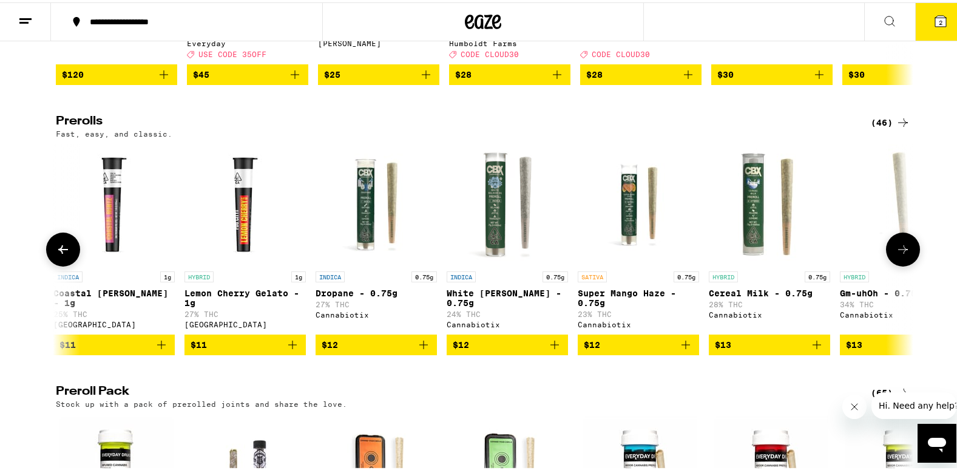
click at [901, 251] on button at bounding box center [903, 247] width 34 height 34
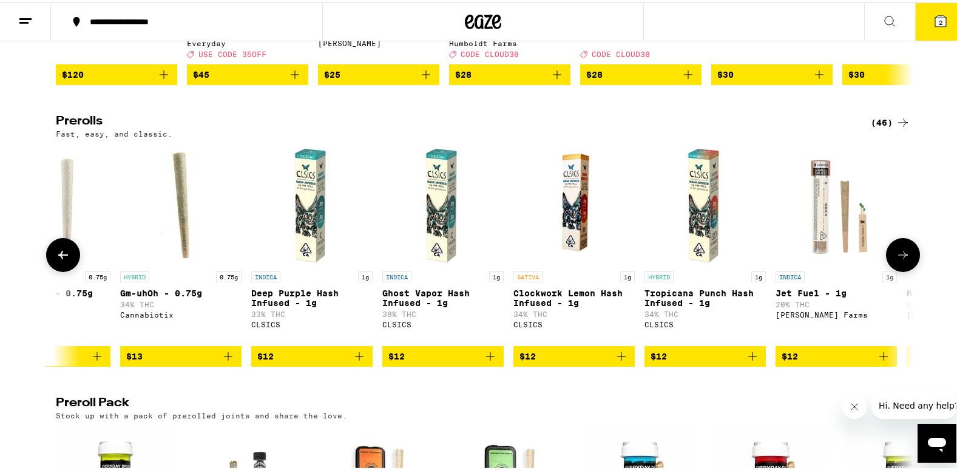
scroll to position [0, 2167]
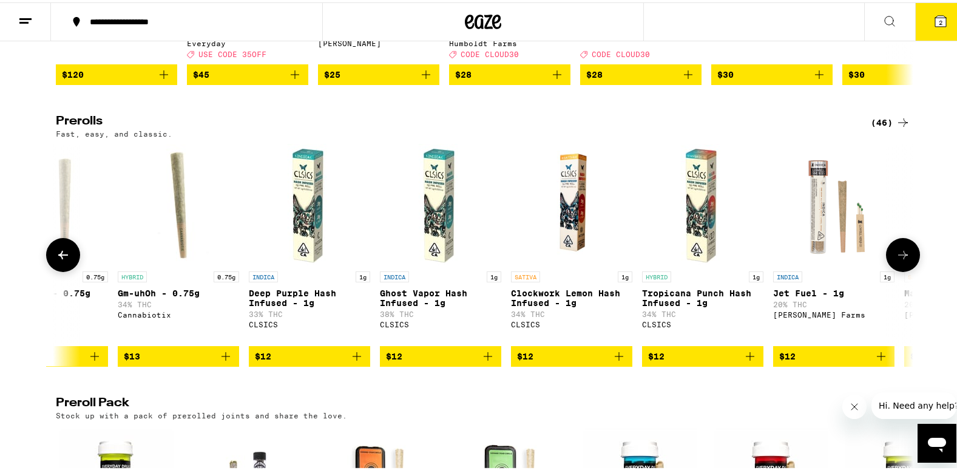
click at [901, 251] on button at bounding box center [903, 253] width 34 height 34
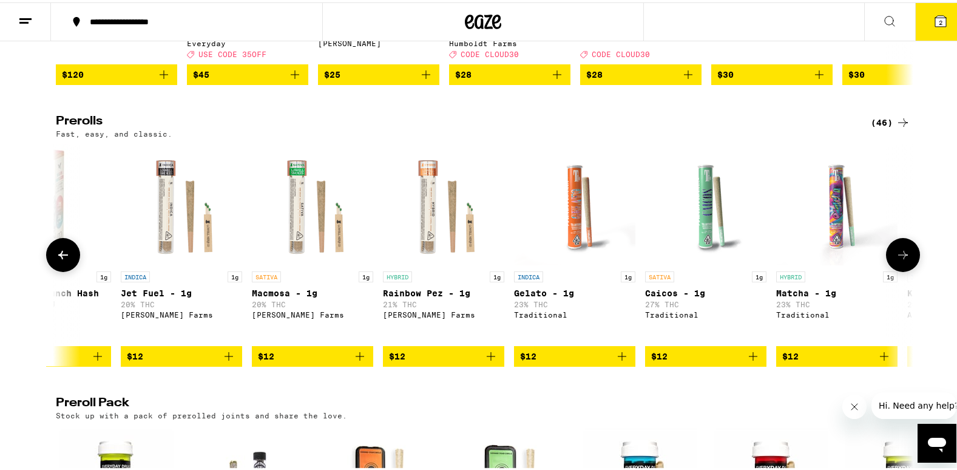
scroll to position [0, 2890]
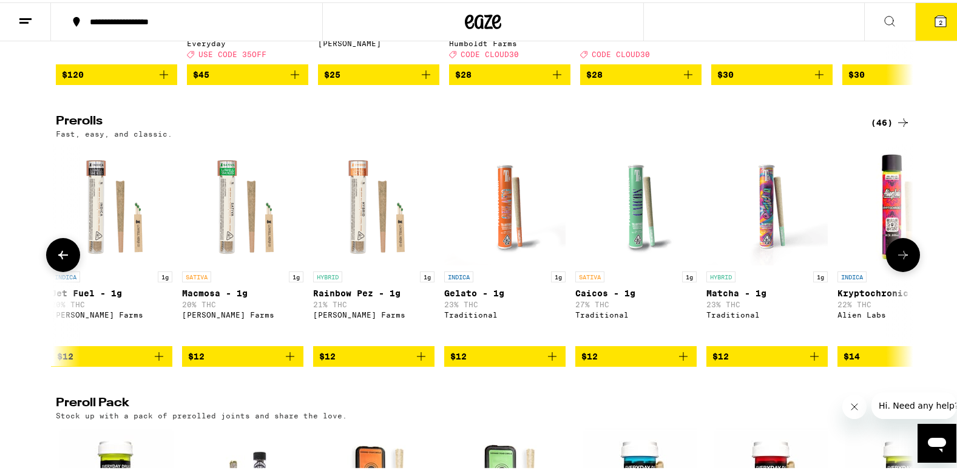
click at [901, 251] on button at bounding box center [903, 253] width 34 height 34
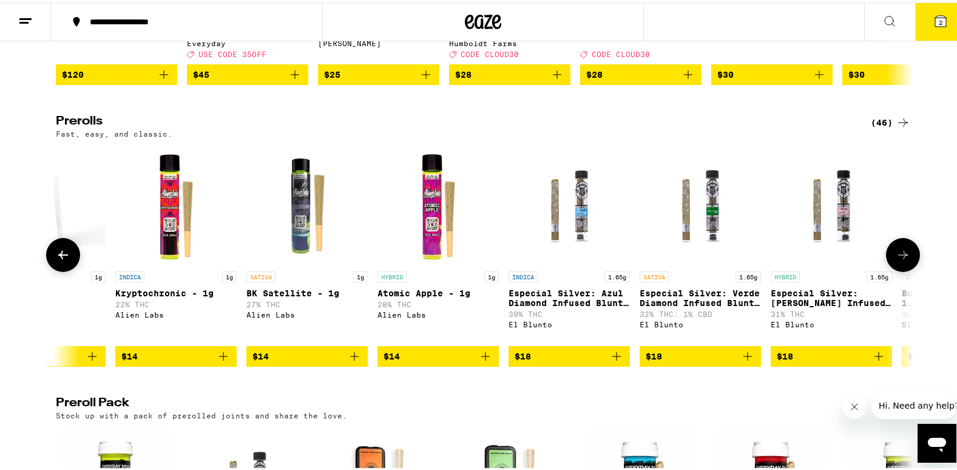
click at [901, 251] on button at bounding box center [903, 253] width 34 height 34
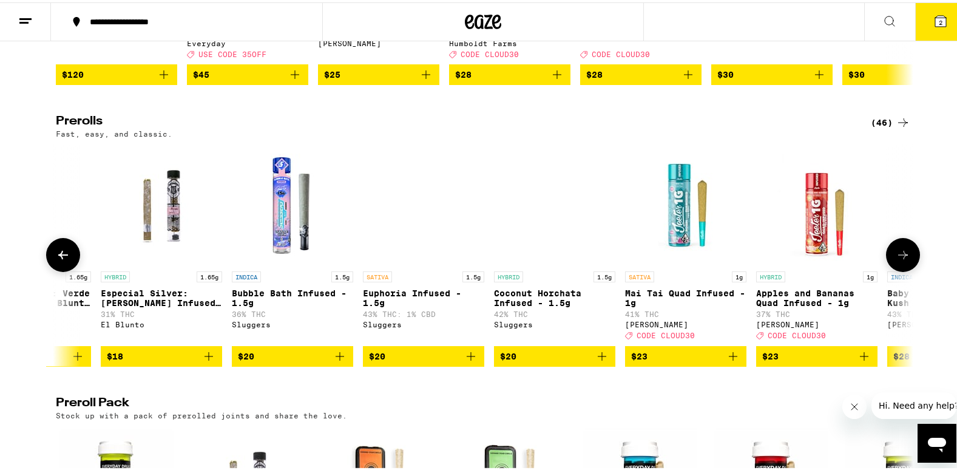
scroll to position [0, 4335]
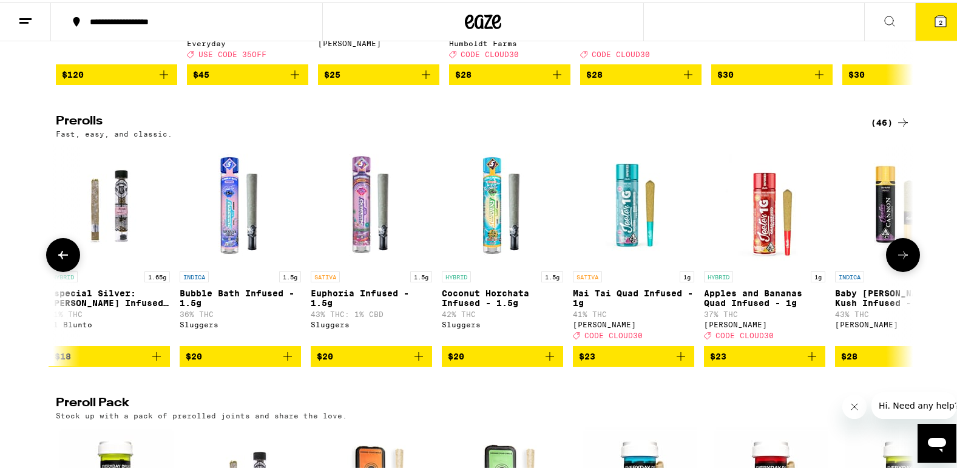
click at [901, 251] on button at bounding box center [903, 253] width 34 height 34
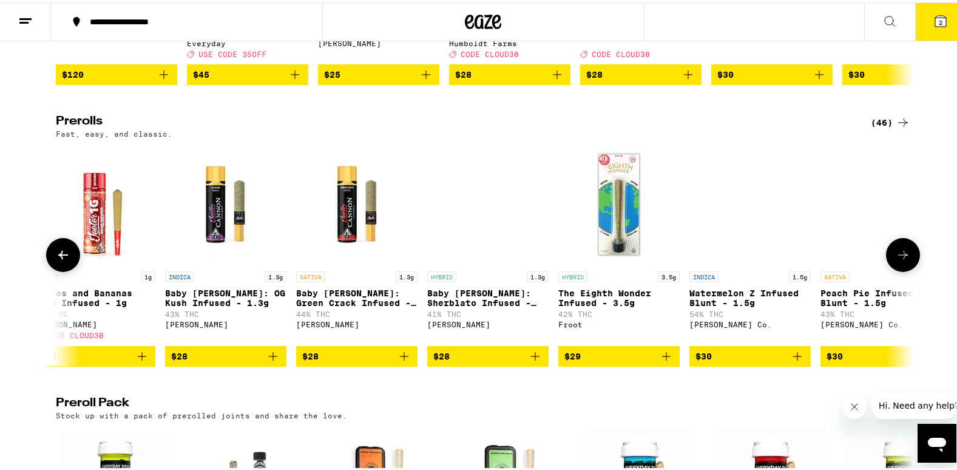
scroll to position [0, 5057]
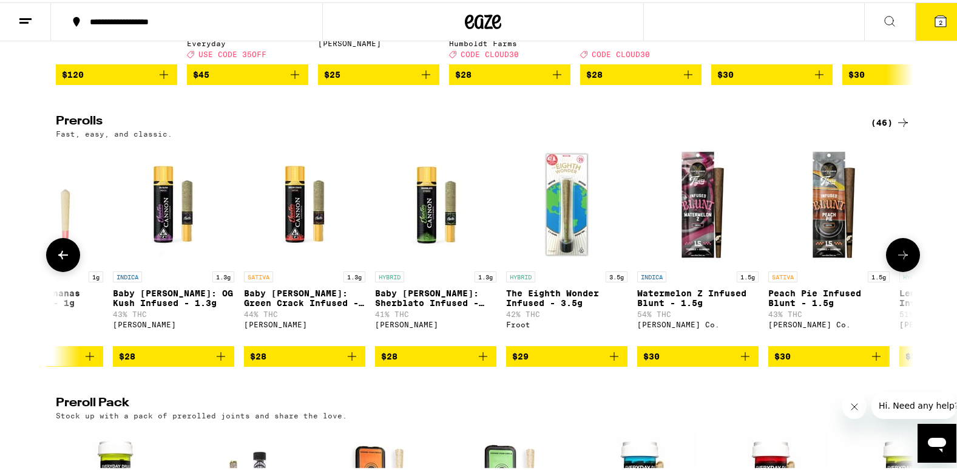
click at [901, 251] on button at bounding box center [903, 253] width 34 height 34
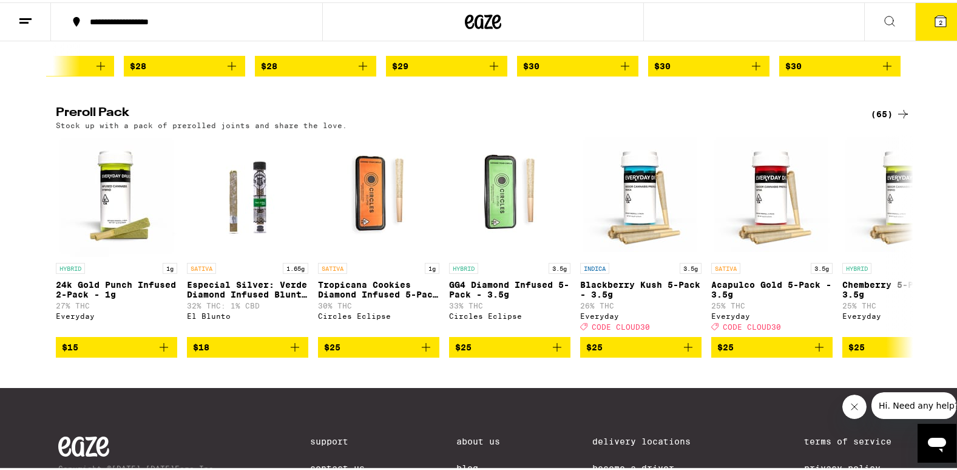
scroll to position [898, 0]
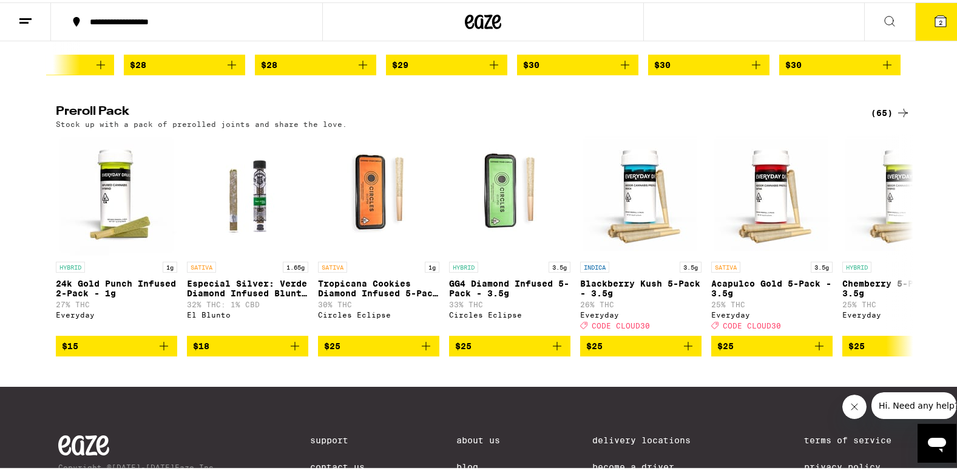
click at [896, 118] on icon at bounding box center [903, 110] width 15 height 15
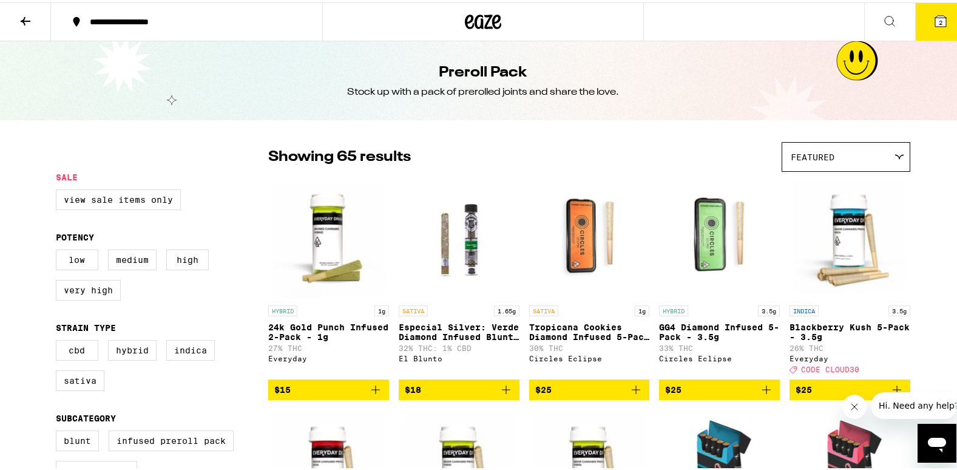
click at [883, 13] on icon at bounding box center [890, 19] width 15 height 15
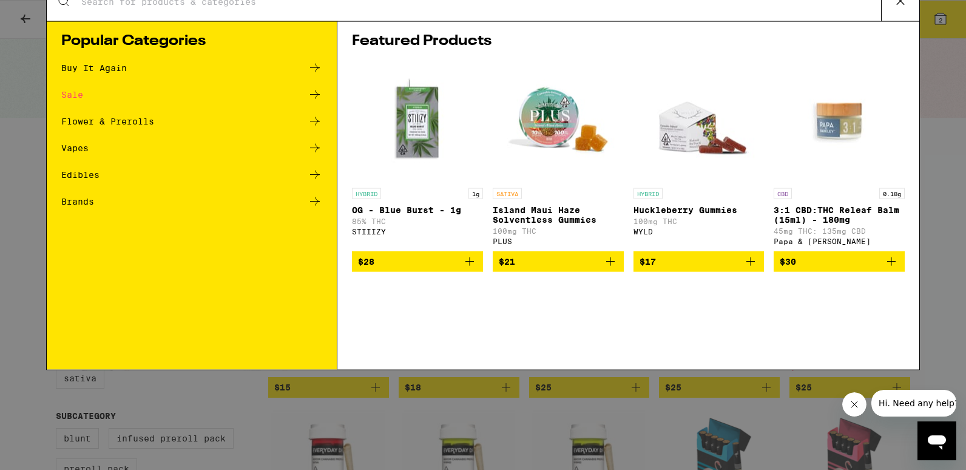
click at [526, 29] on div "Search for Products" at bounding box center [483, 20] width 873 height 39
click at [206, 23] on input "Search for Products" at bounding box center [481, 20] width 801 height 11
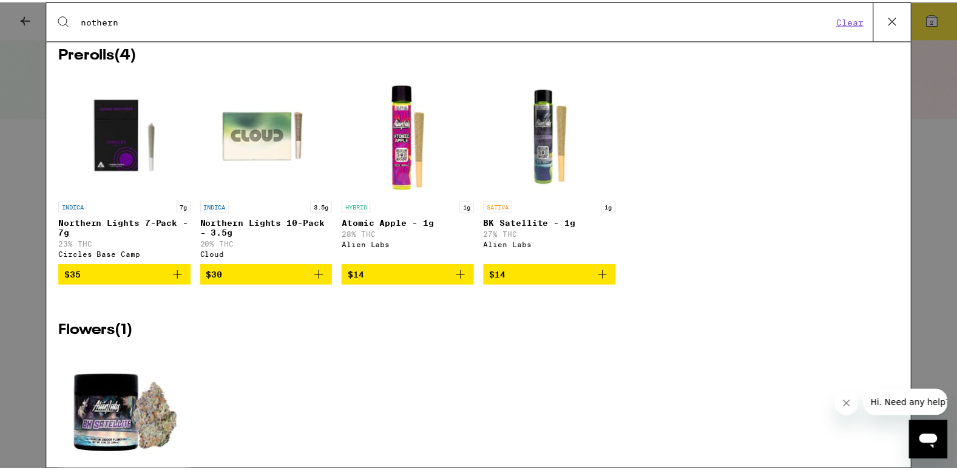
scroll to position [6, 0]
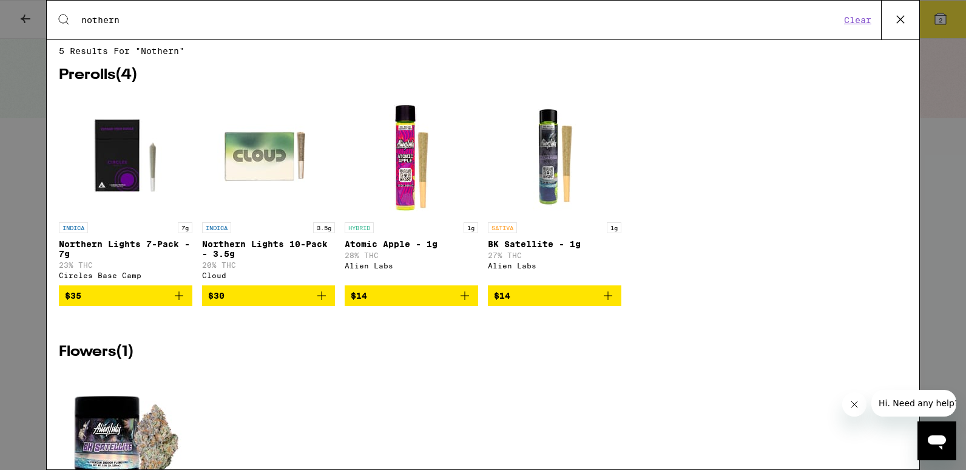
type input "nothern"
click at [899, 15] on icon at bounding box center [901, 19] width 18 height 18
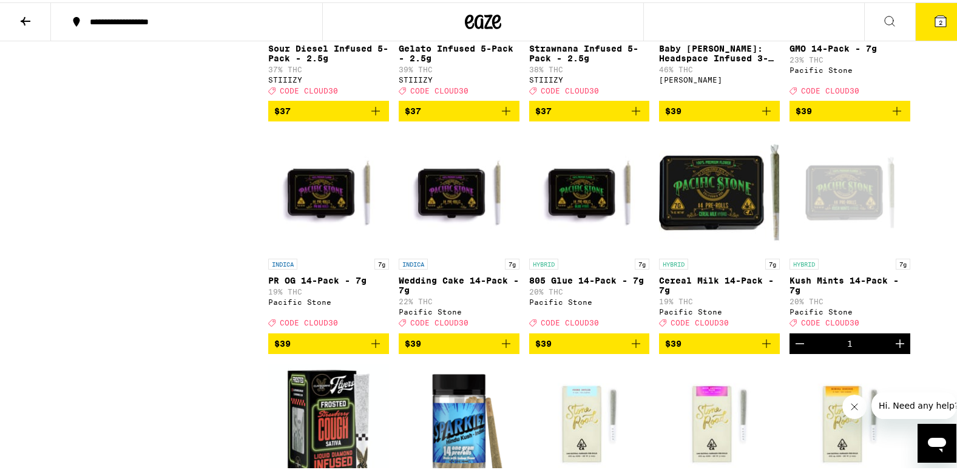
scroll to position [1894, 0]
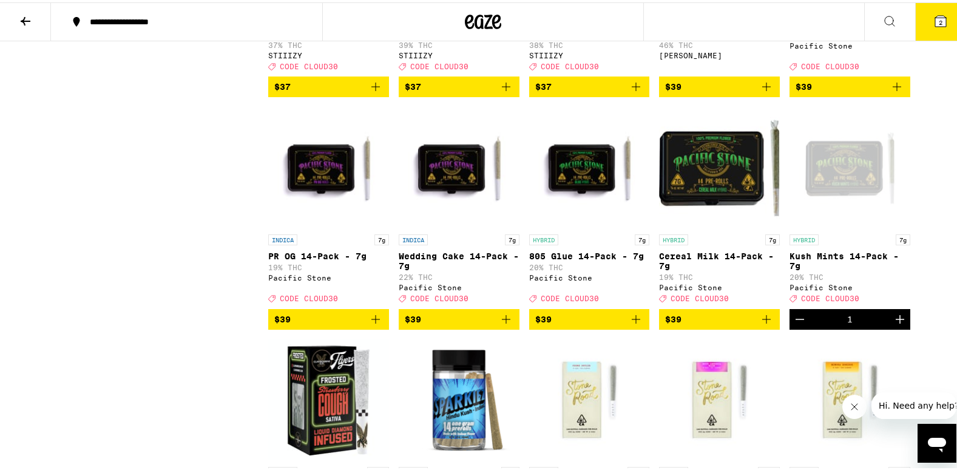
click at [324, 226] on img "Open page for PR OG 14-Pack - 7g from Pacific Stone" at bounding box center [328, 164] width 121 height 121
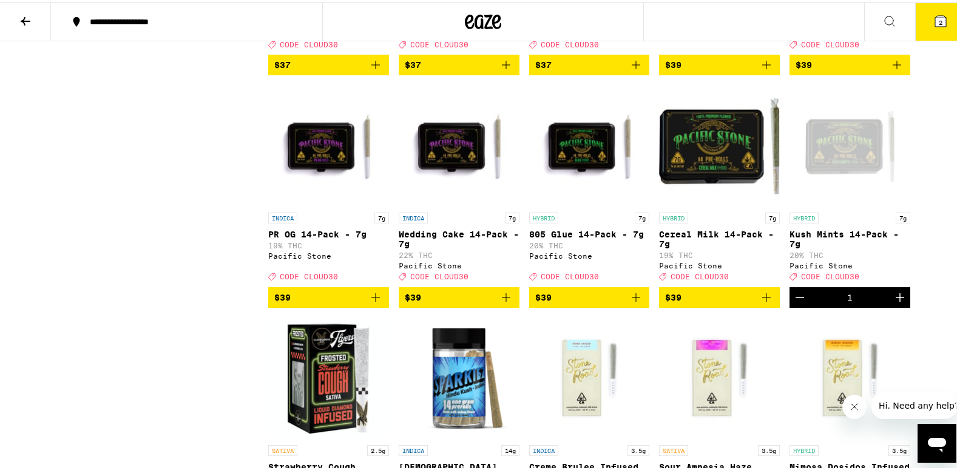
scroll to position [1918, 0]
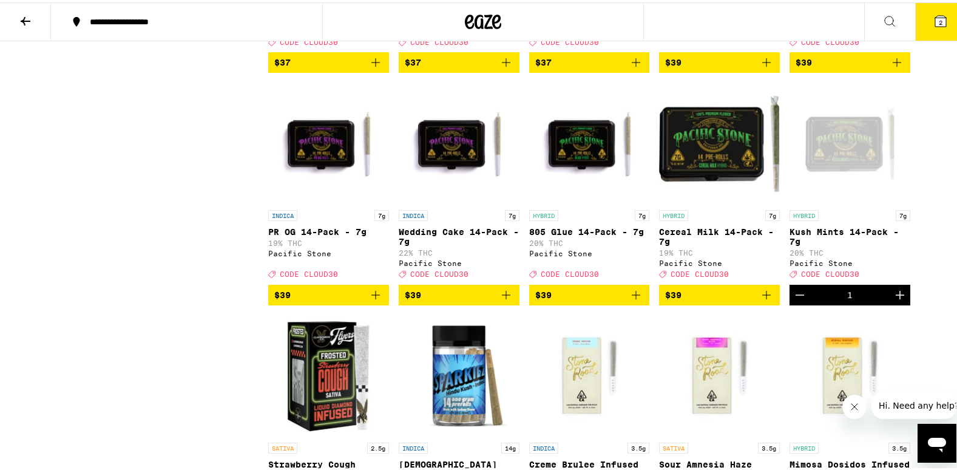
click at [568, 202] on img "Open page for 805 Glue 14-Pack - 7g from Pacific Stone" at bounding box center [589, 140] width 121 height 121
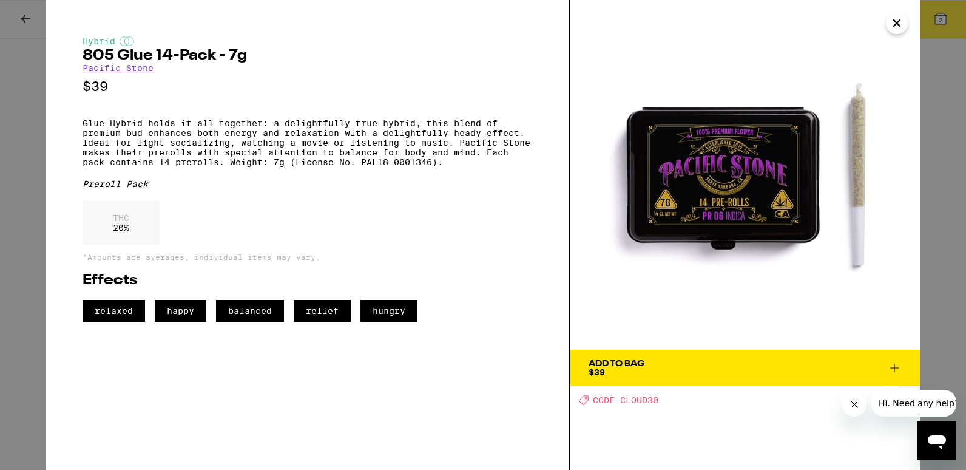
click at [24, 19] on div "Hybrid 805 Glue 14-Pack - 7g Pacific Stone $39 Glue Hybrid holds it all togethe…" at bounding box center [483, 235] width 966 height 470
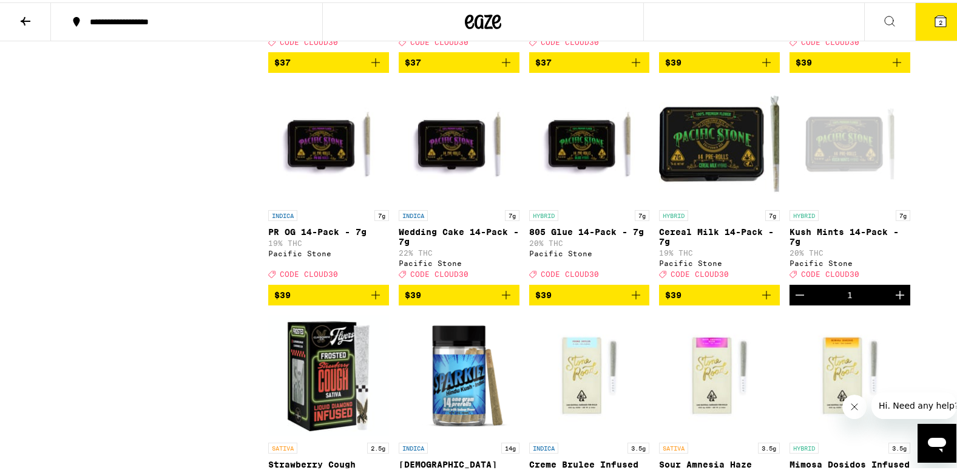
click at [24, 19] on icon at bounding box center [26, 19] width 10 height 8
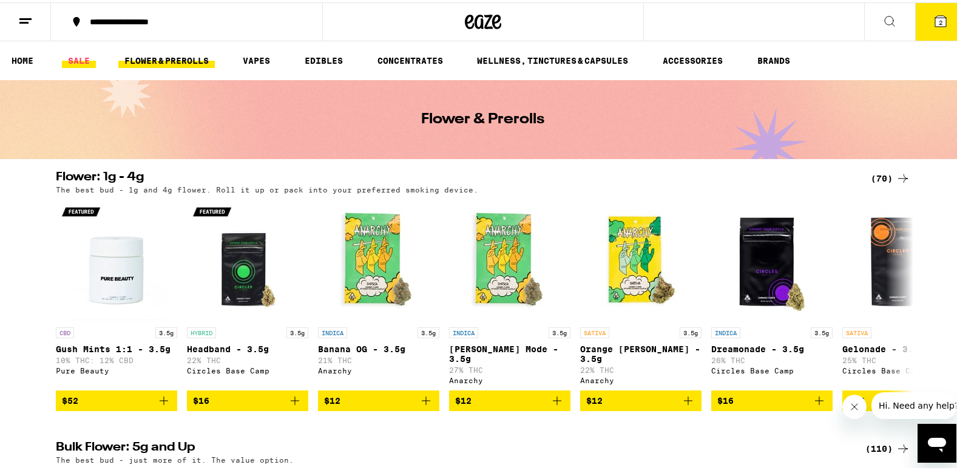
click at [70, 59] on link "SALE" at bounding box center [79, 58] width 34 height 15
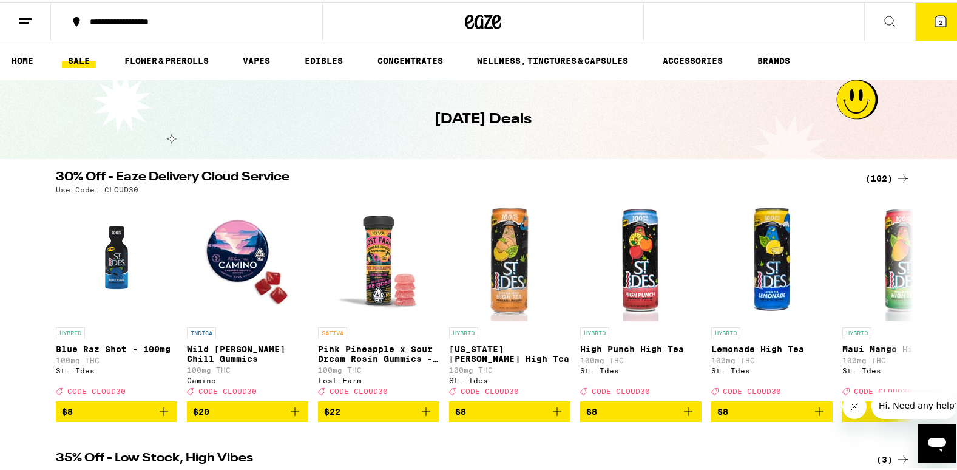
click at [70, 59] on link "SALE" at bounding box center [79, 58] width 34 height 15
click at [874, 174] on div "(102)" at bounding box center [888, 176] width 45 height 15
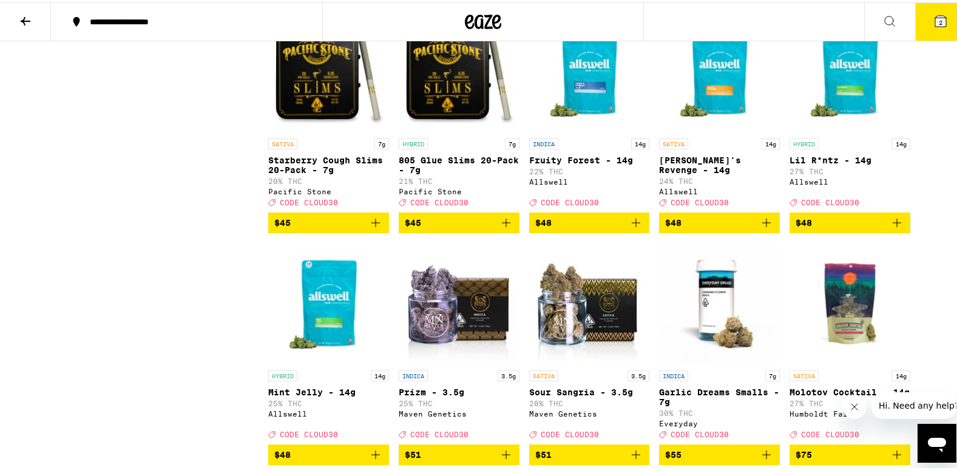
scroll to position [4347, 0]
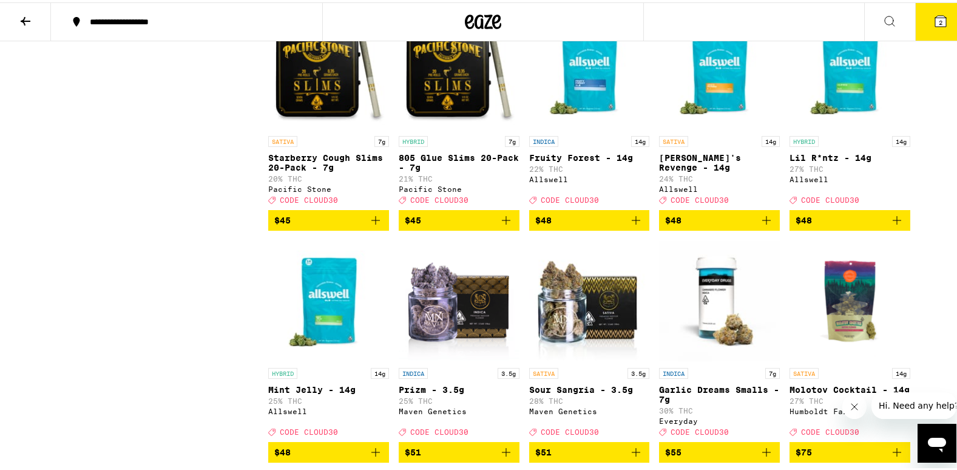
click at [311, 127] on img "Open page for Starberry Cough Slims 20-Pack - 7g from Pacific Stone" at bounding box center [328, 66] width 121 height 121
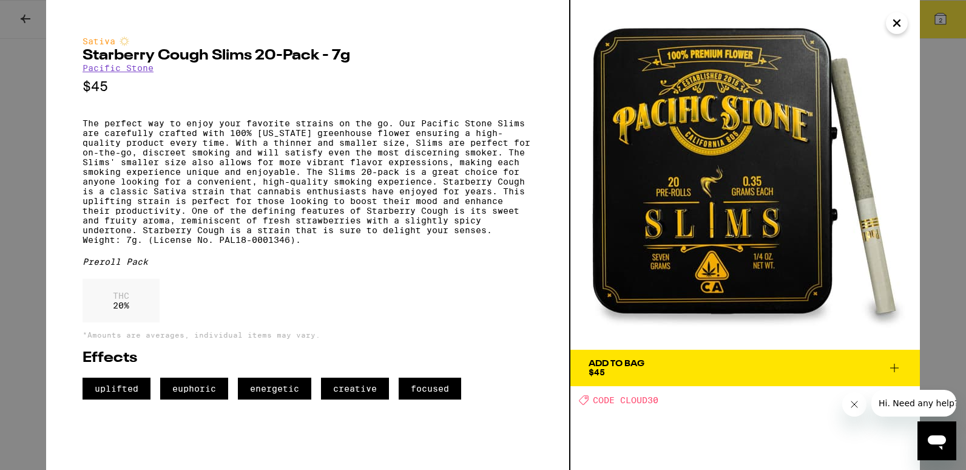
click at [897, 367] on icon at bounding box center [895, 368] width 15 height 15
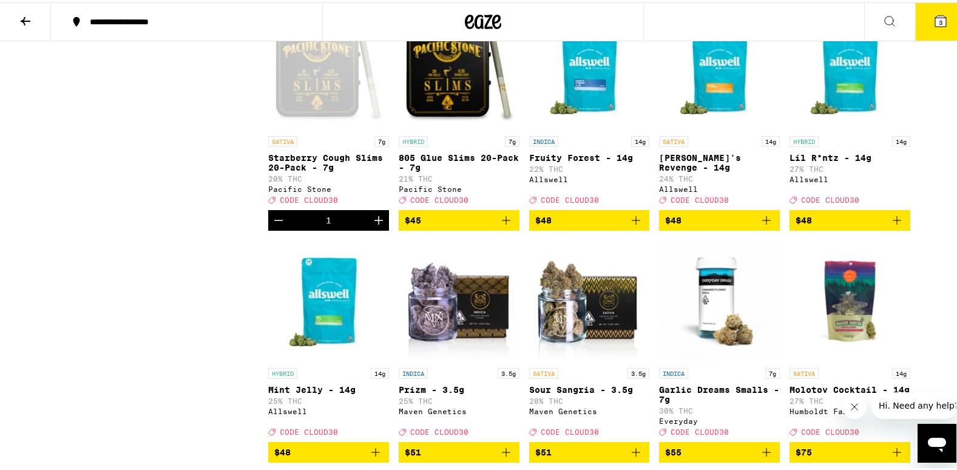
click at [932, 27] on button "3" at bounding box center [940, 20] width 51 height 38
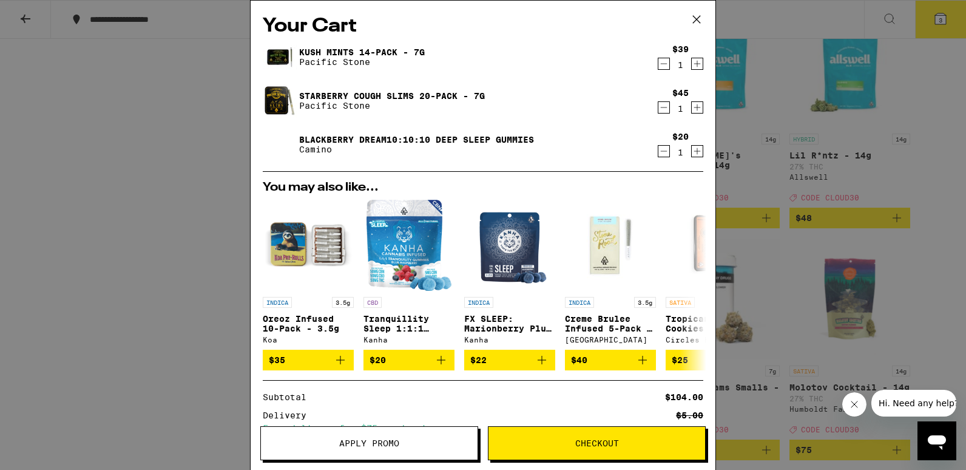
click at [701, 20] on icon at bounding box center [697, 19] width 18 height 18
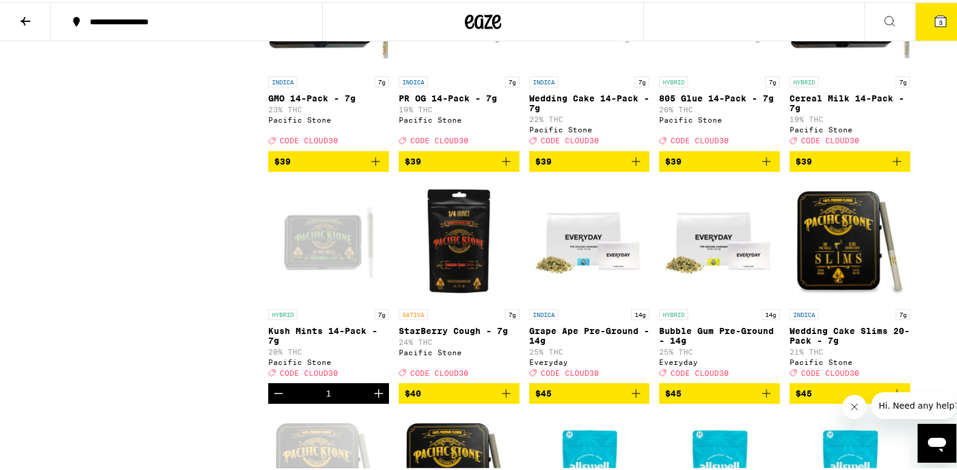
scroll to position [3939, 0]
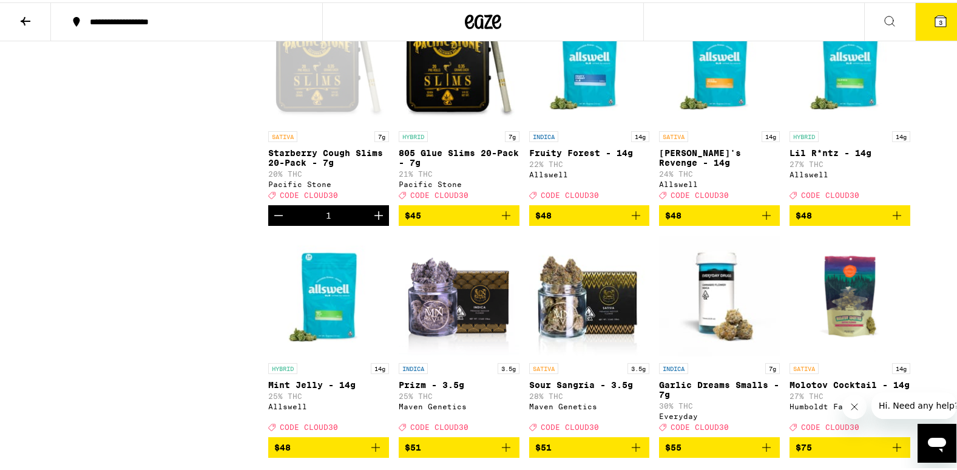
scroll to position [4356, 0]
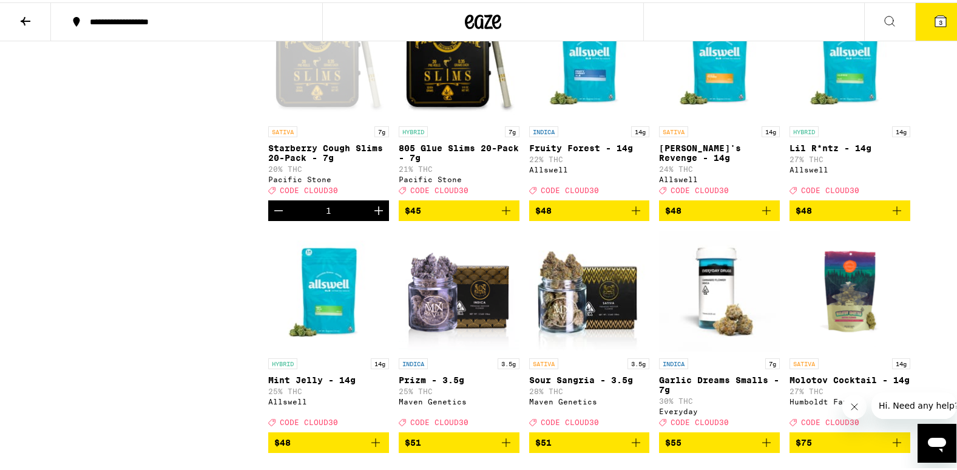
click at [921, 13] on button "3" at bounding box center [940, 20] width 51 height 38
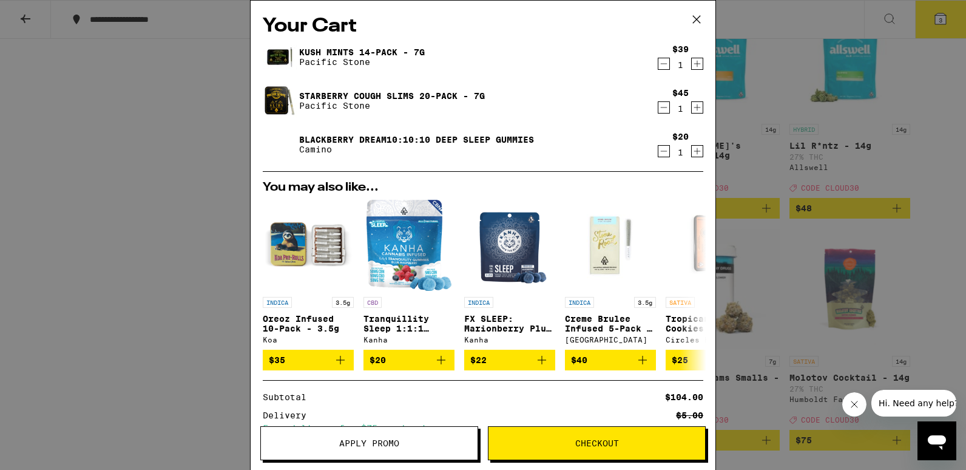
click at [369, 447] on span "Apply Promo" at bounding box center [369, 443] width 60 height 8
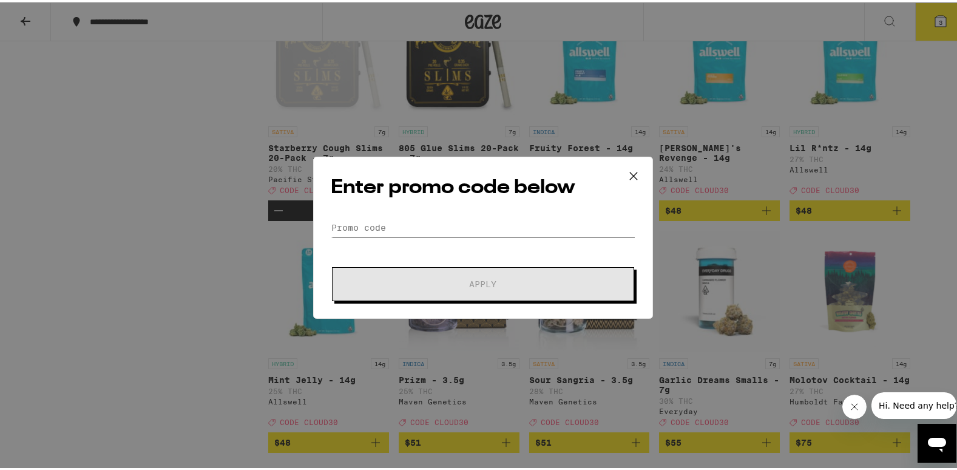
click at [358, 229] on input "Promo Code" at bounding box center [483, 225] width 305 height 18
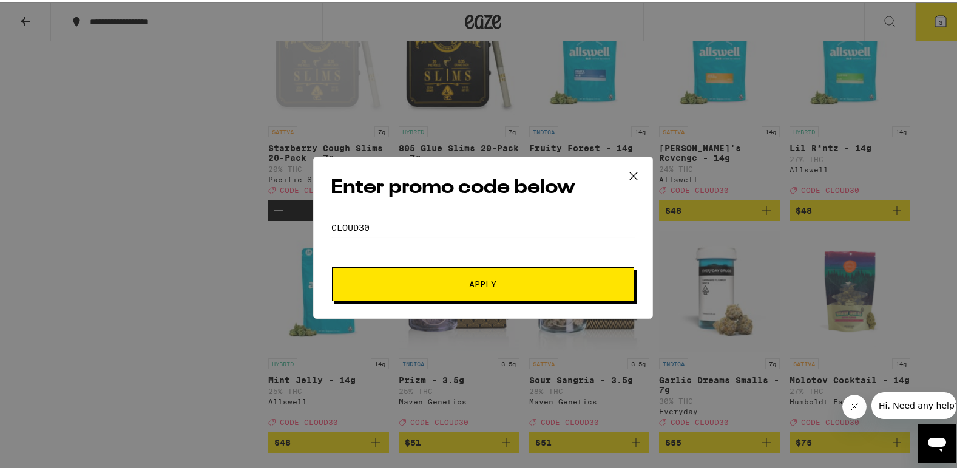
type input "cloud30"
click at [395, 280] on span "Apply" at bounding box center [483, 281] width 219 height 8
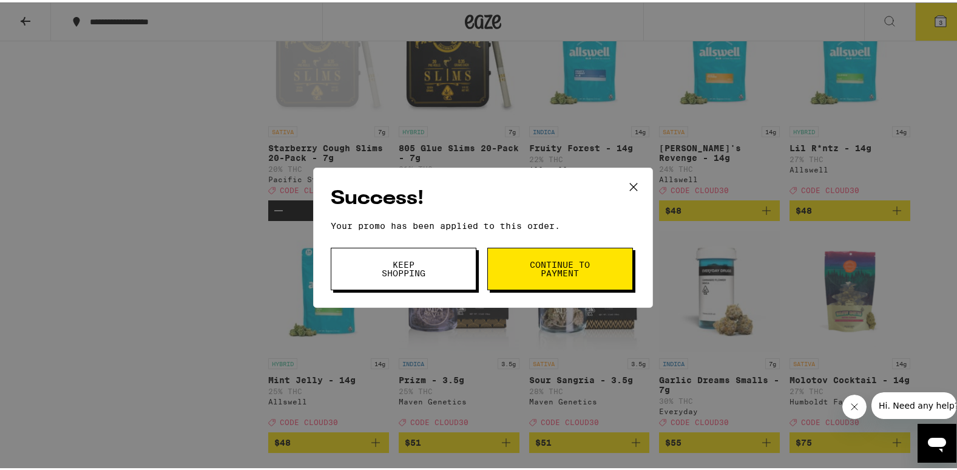
click at [532, 263] on span "Continue to payment" at bounding box center [560, 266] width 62 height 17
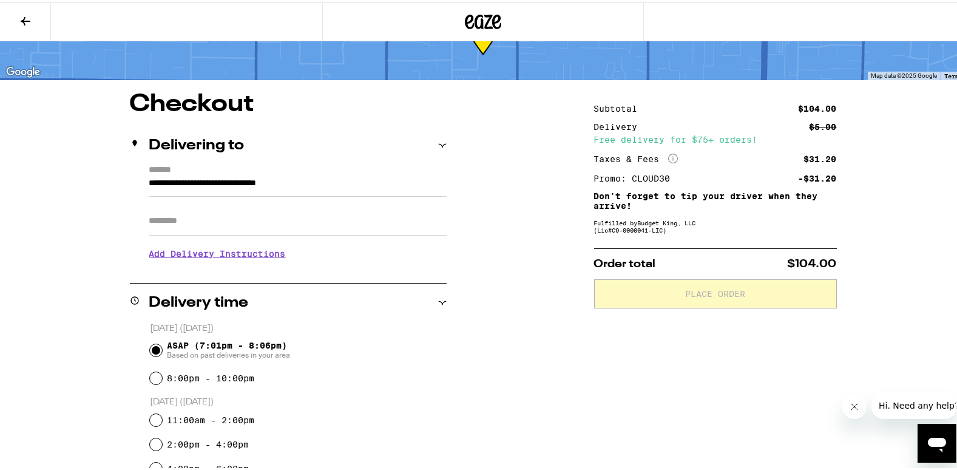
scroll to position [59, 0]
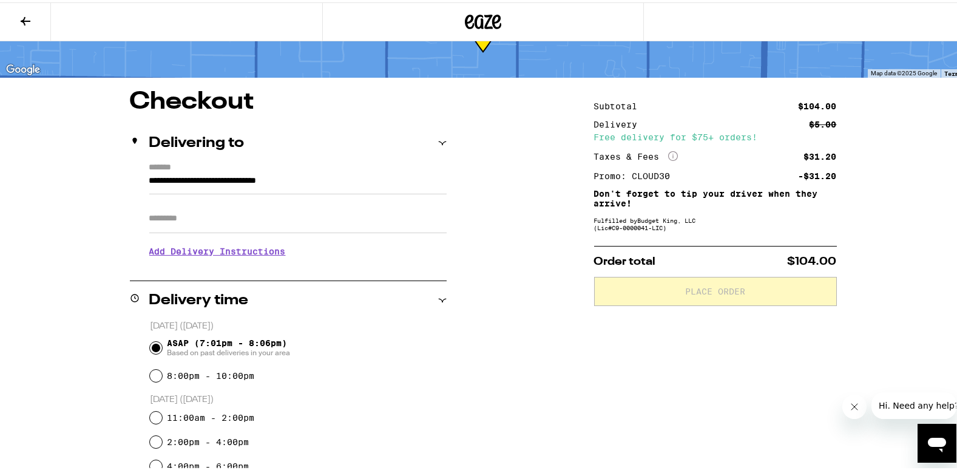
click at [80, 292] on div "**********" at bounding box center [483, 450] width 874 height 727
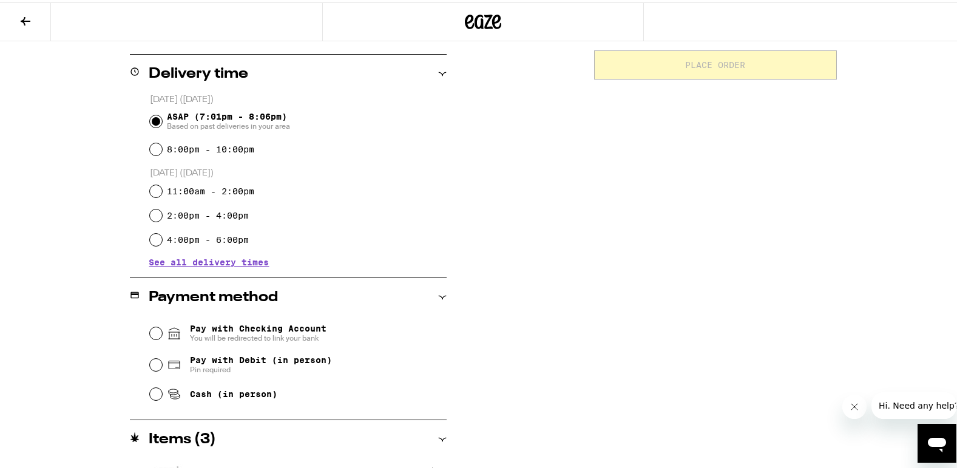
scroll to position [288, 0]
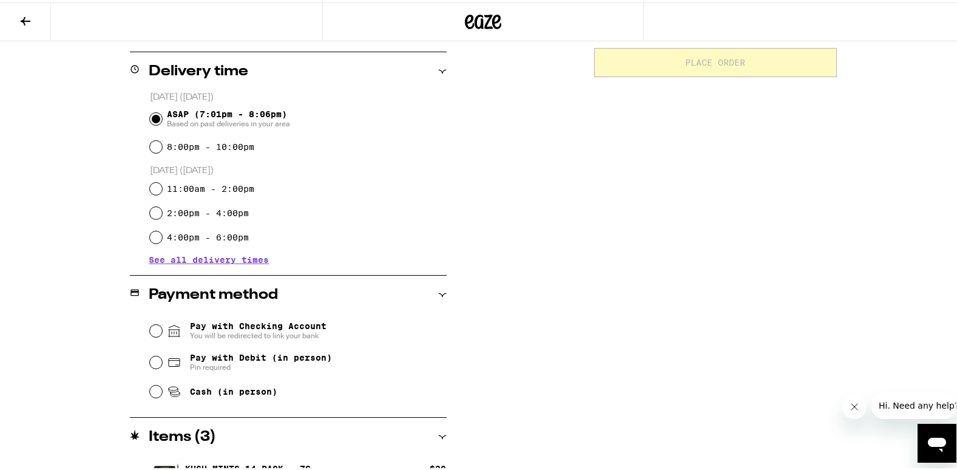
click at [150, 362] on input "Pay with Debit (in person) Pin required" at bounding box center [156, 360] width 12 height 12
radio input "true"
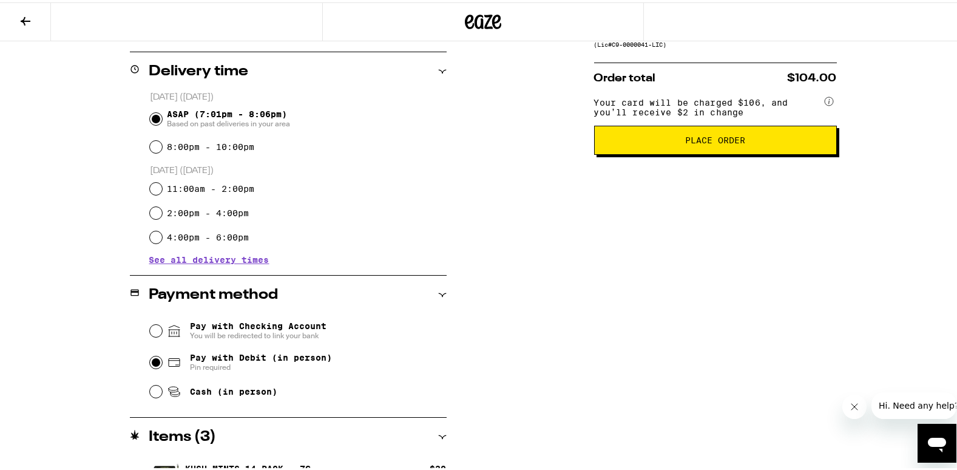
click at [81, 267] on div "**********" at bounding box center [483, 222] width 874 height 727
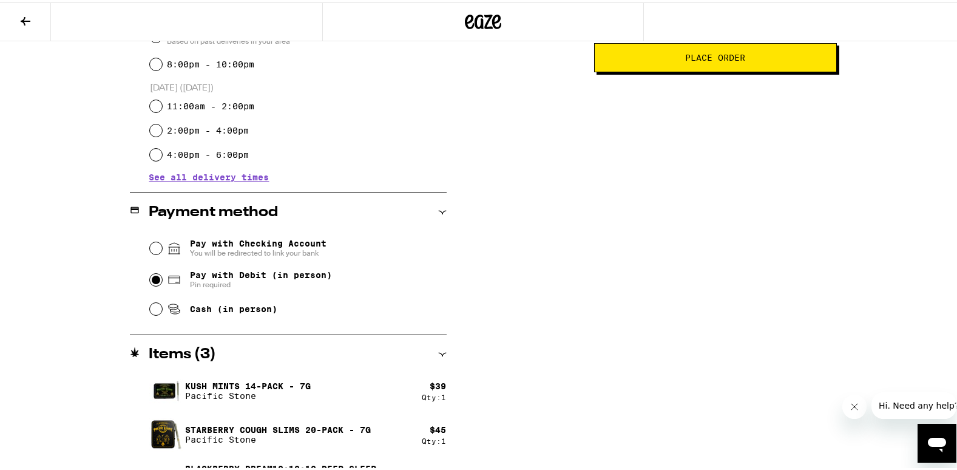
scroll to position [404, 0]
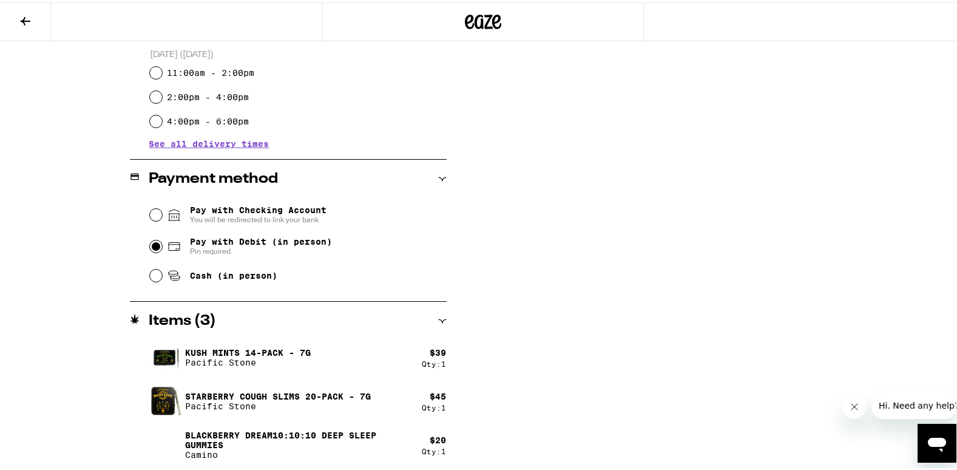
click at [55, 87] on div "**********" at bounding box center [483, 106] width 874 height 727
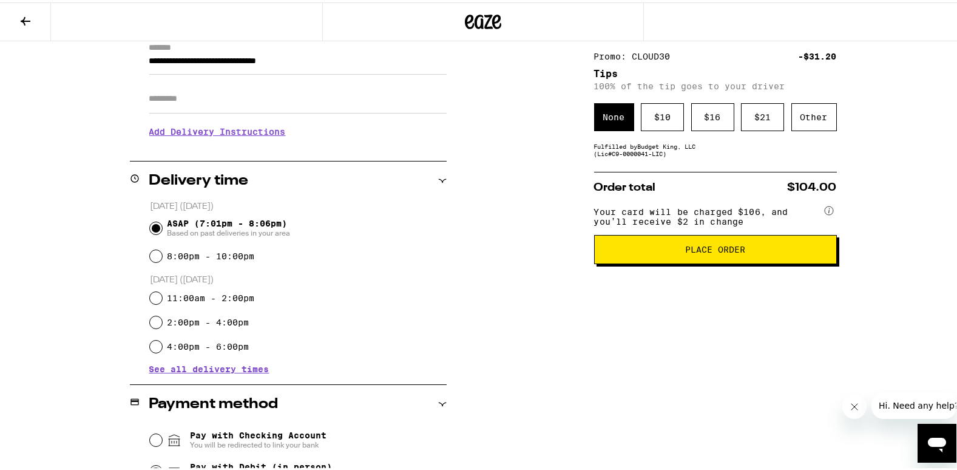
scroll to position [172, 0]
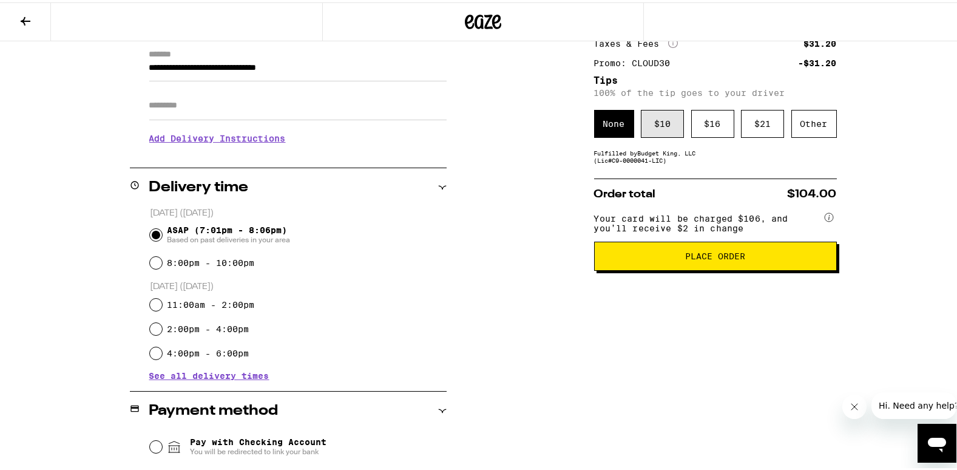
click at [652, 124] on div "$ 10" at bounding box center [662, 121] width 43 height 28
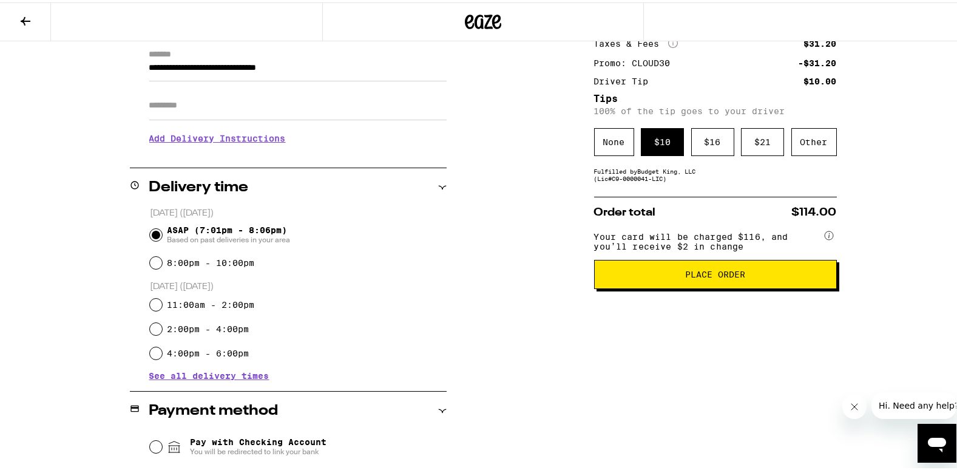
click at [65, 275] on div "**********" at bounding box center [483, 338] width 874 height 727
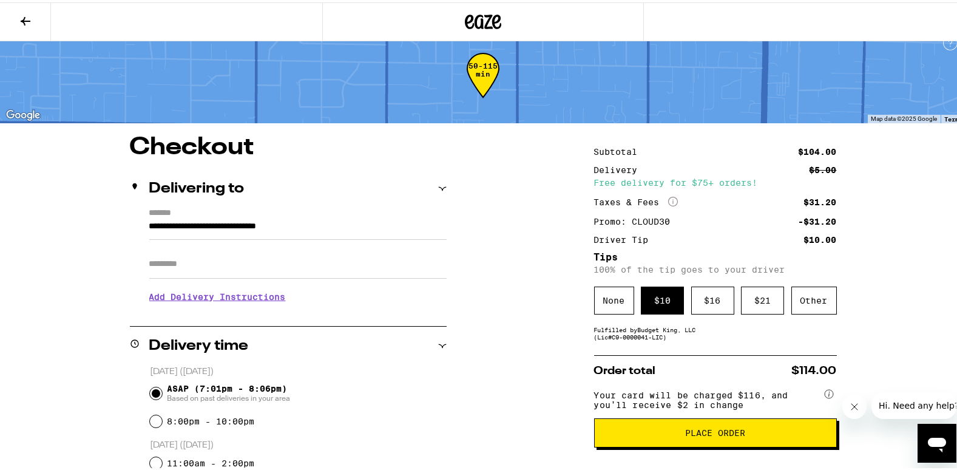
scroll to position [0, 0]
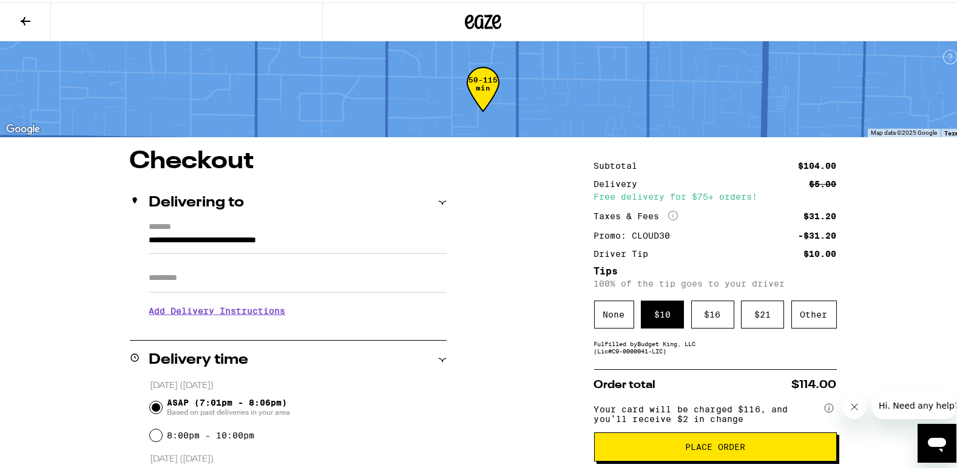
click at [633, 449] on span "Place Order" at bounding box center [716, 444] width 222 height 8
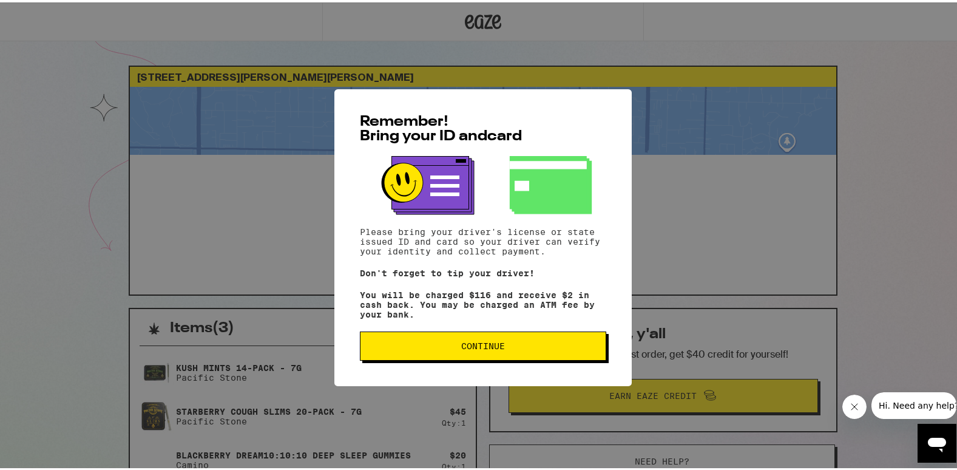
click at [421, 339] on button "Continue" at bounding box center [483, 343] width 246 height 29
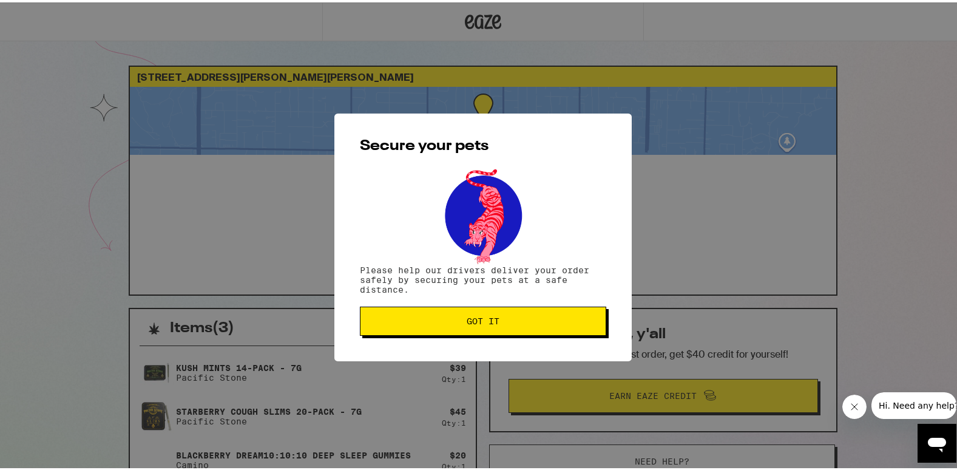
click at [418, 317] on span "Got it" at bounding box center [483, 318] width 226 height 8
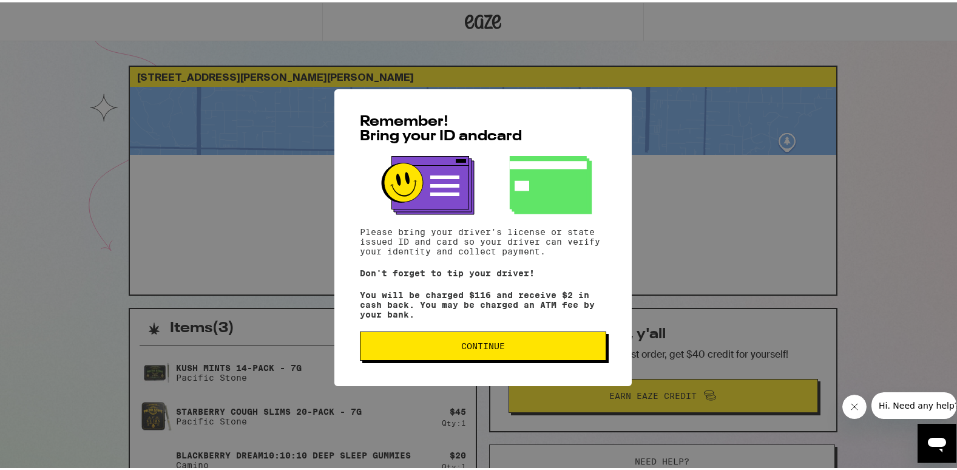
click at [434, 352] on button "Continue" at bounding box center [483, 343] width 246 height 29
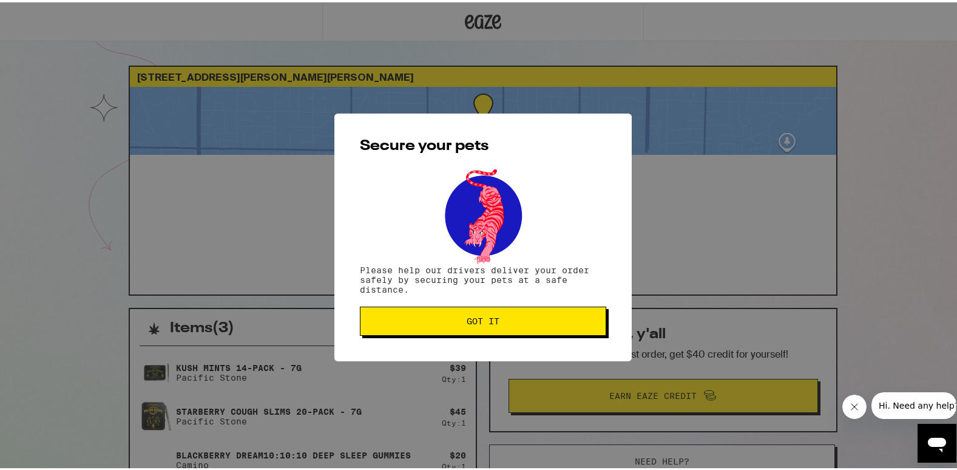
click at [444, 329] on button "Got it" at bounding box center [483, 318] width 246 height 29
